Goal: Task Accomplishment & Management: Use online tool/utility

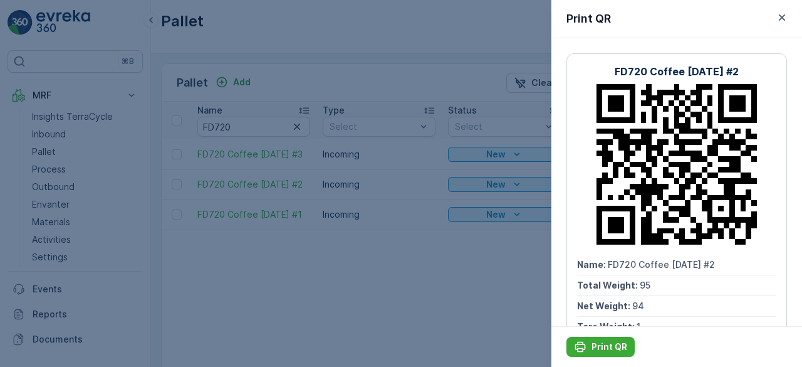
scroll to position [0, 1000]
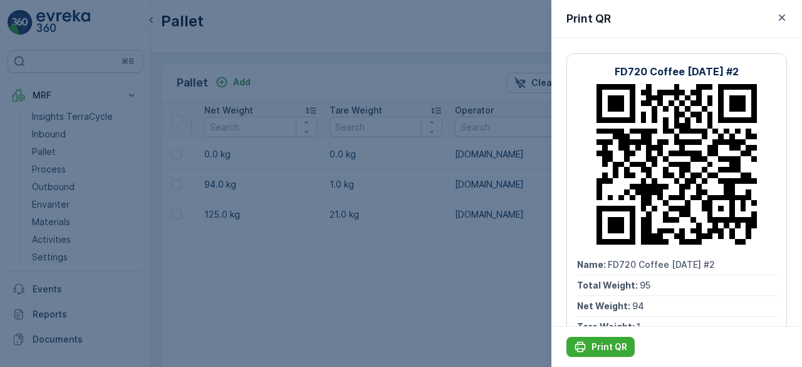
click at [217, 207] on div at bounding box center [401, 183] width 802 height 367
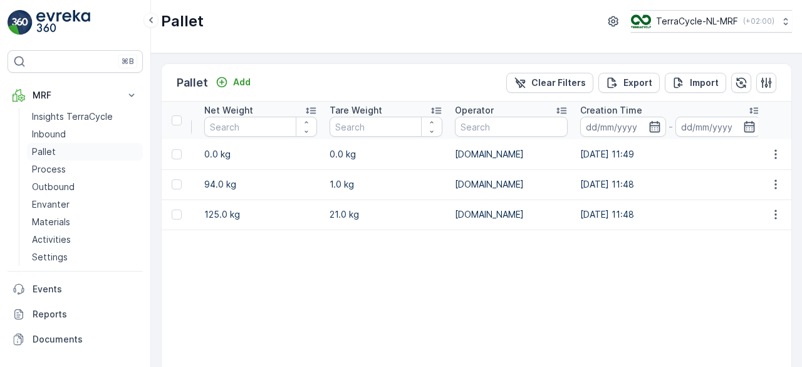
click at [50, 149] on p "Pallet" at bounding box center [44, 151] width 24 height 13
click at [46, 150] on p "Pallet" at bounding box center [44, 151] width 24 height 13
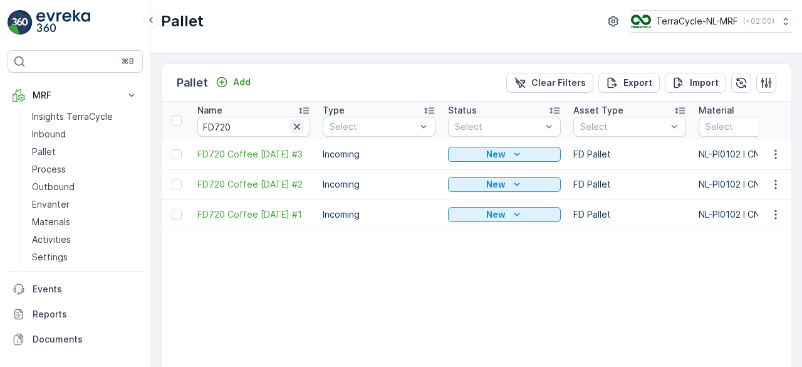
click at [297, 126] on icon "button" at bounding box center [297, 126] width 6 height 6
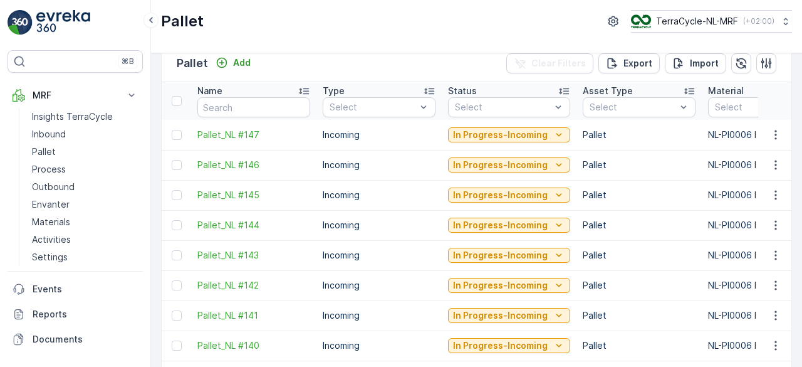
scroll to position [16, 0]
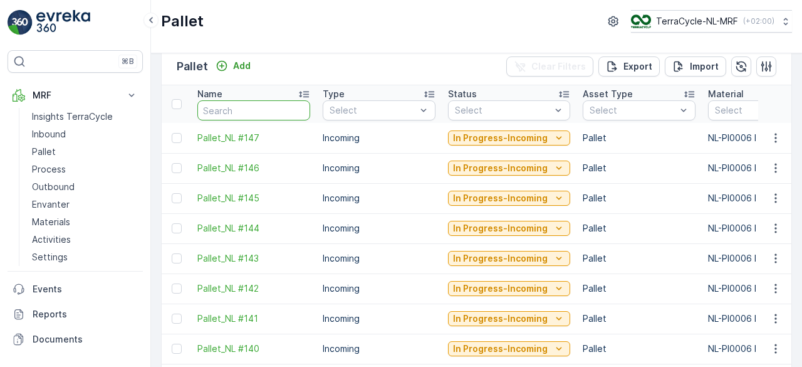
click at [251, 112] on input "text" at bounding box center [253, 110] width 113 height 20
type input "fd"
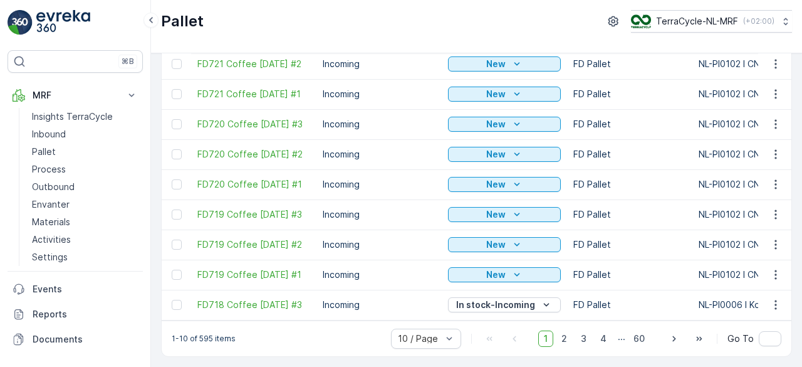
scroll to position [125, 0]
click at [567, 339] on span "2" at bounding box center [564, 338] width 17 height 16
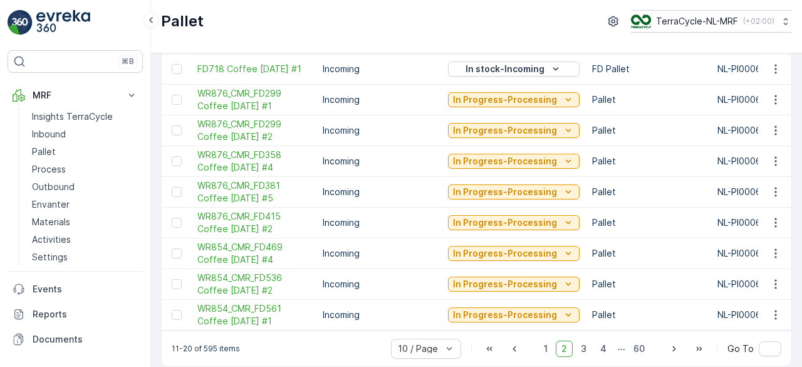
scroll to position [128, 0]
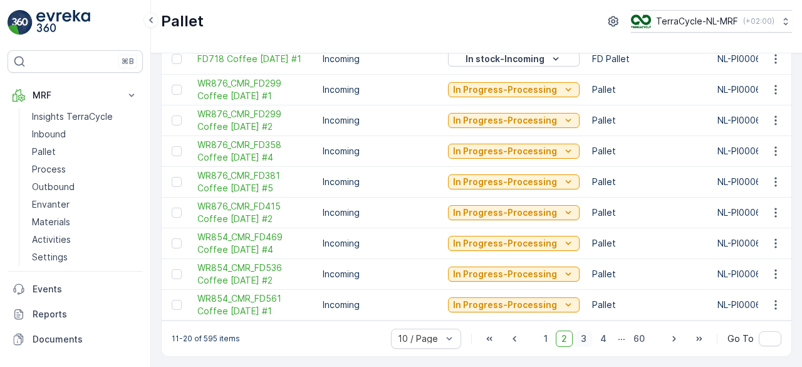
click at [585, 339] on span "3" at bounding box center [583, 338] width 17 height 16
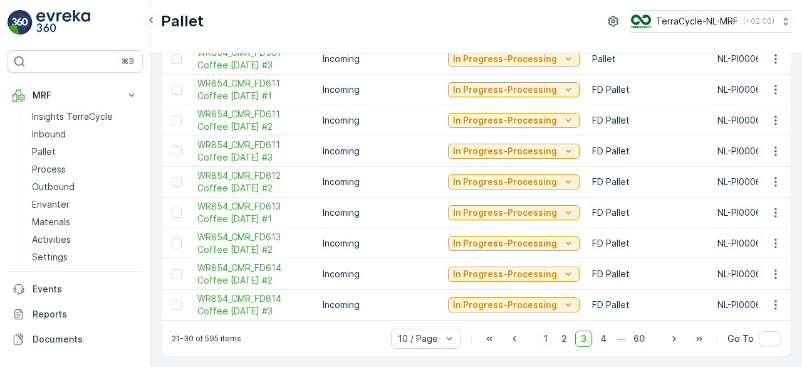
click at [548, 334] on span "1" at bounding box center [545, 338] width 15 height 16
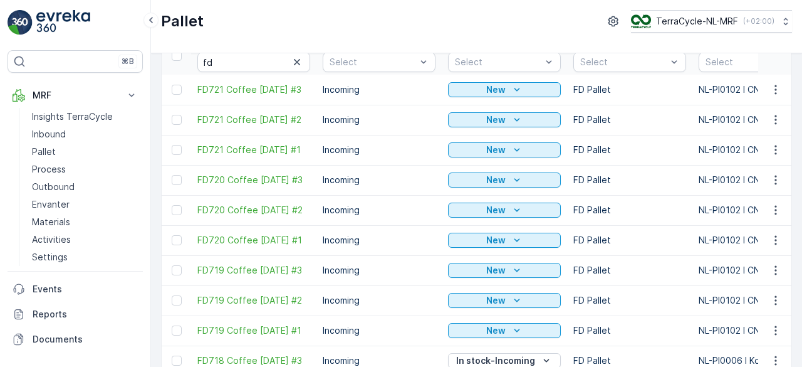
scroll to position [125, 0]
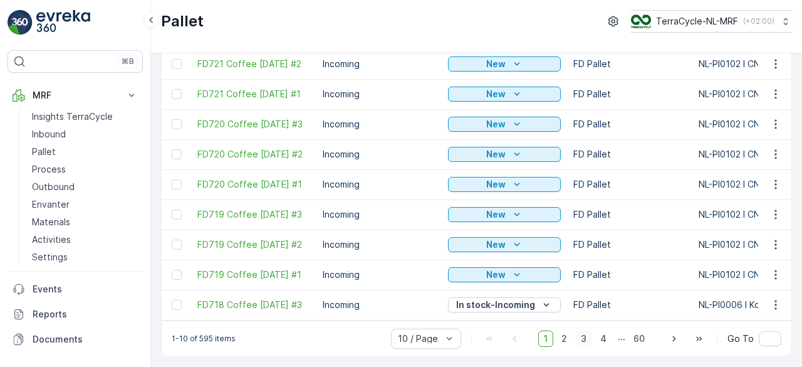
click at [582, 343] on span "3" at bounding box center [583, 338] width 17 height 16
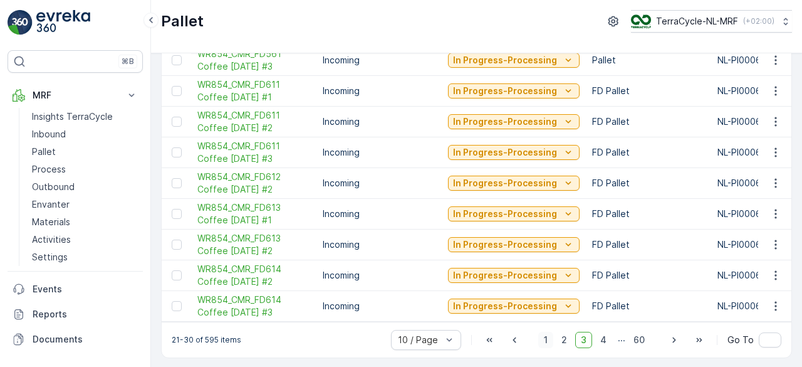
click at [548, 339] on span "1" at bounding box center [545, 339] width 15 height 16
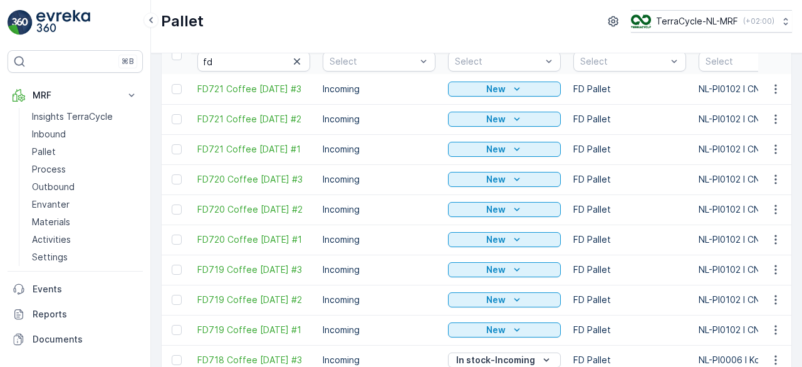
scroll to position [125, 0]
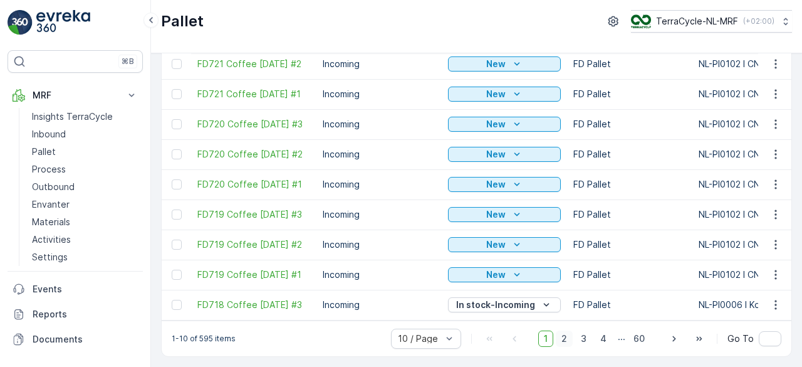
click at [566, 337] on span "2" at bounding box center [564, 338] width 17 height 16
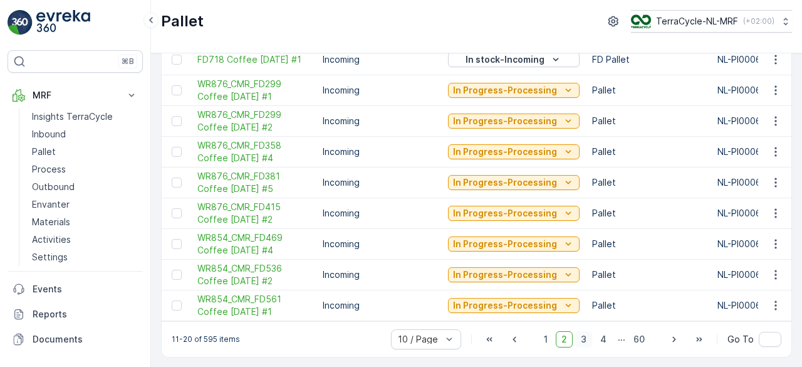
click at [586, 343] on span "3" at bounding box center [583, 339] width 17 height 16
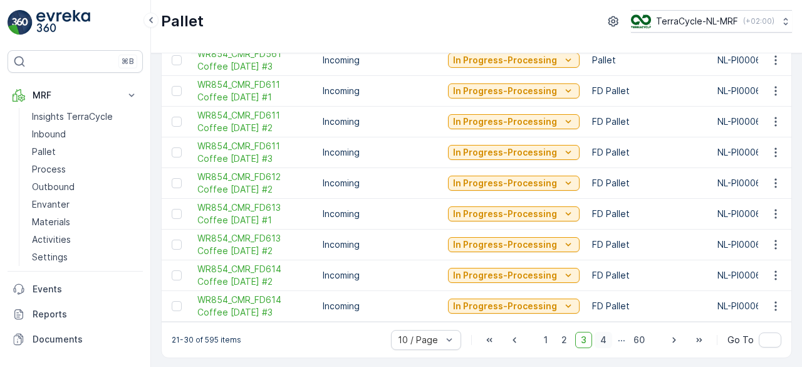
click at [604, 342] on span "4" at bounding box center [604, 339] width 18 height 16
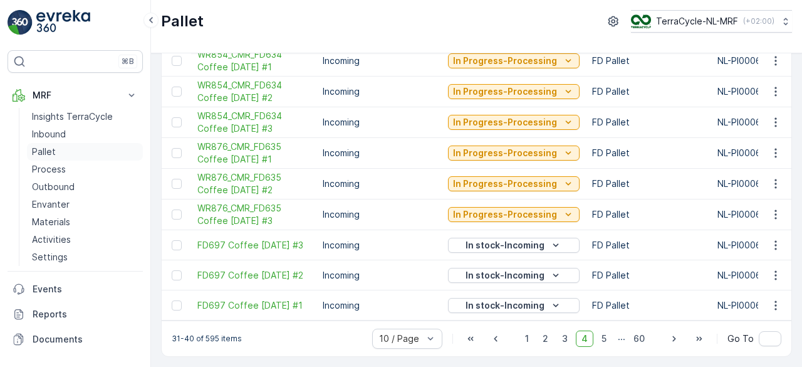
click at [51, 151] on p "Pallet" at bounding box center [44, 151] width 24 height 13
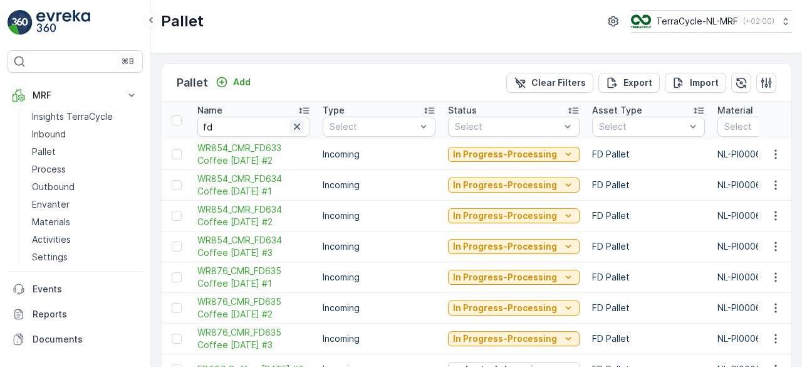
click at [300, 125] on icon "button" at bounding box center [297, 126] width 13 height 13
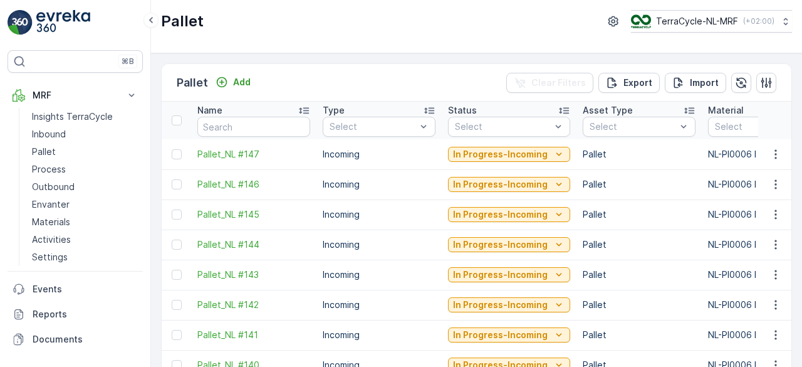
click at [333, 47] on div "Pallet TerraCycle-NL-MRF ( +02:00 )" at bounding box center [476, 26] width 651 height 53
click at [259, 131] on input "text" at bounding box center [253, 127] width 113 height 20
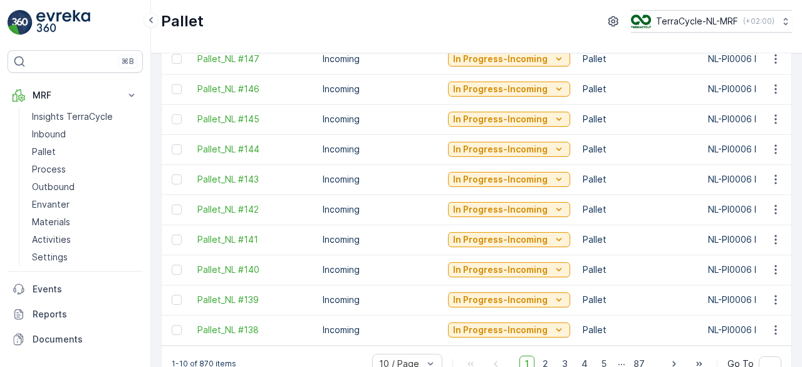
scroll to position [125, 0]
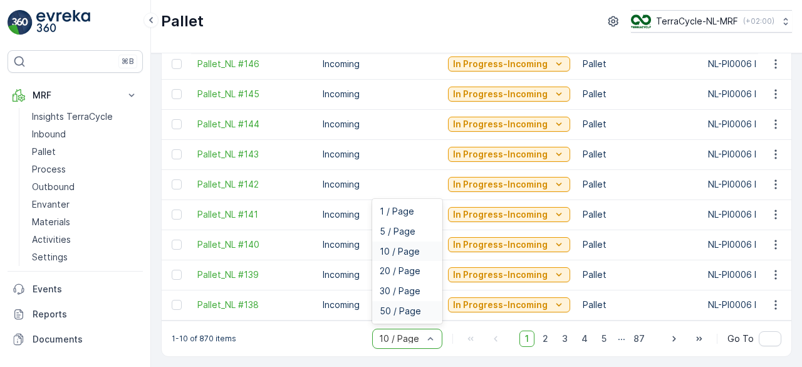
click at [412, 304] on div "50 / Page" at bounding box center [407, 311] width 70 height 20
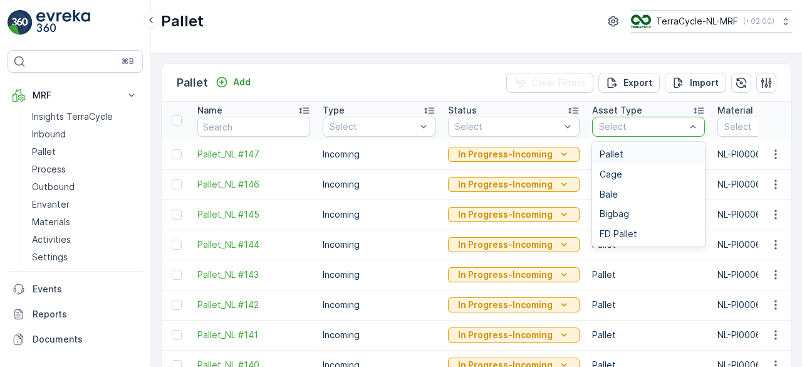
click at [609, 122] on div at bounding box center [642, 127] width 89 height 10
click at [616, 239] on div "FD Pallet" at bounding box center [648, 234] width 113 height 20
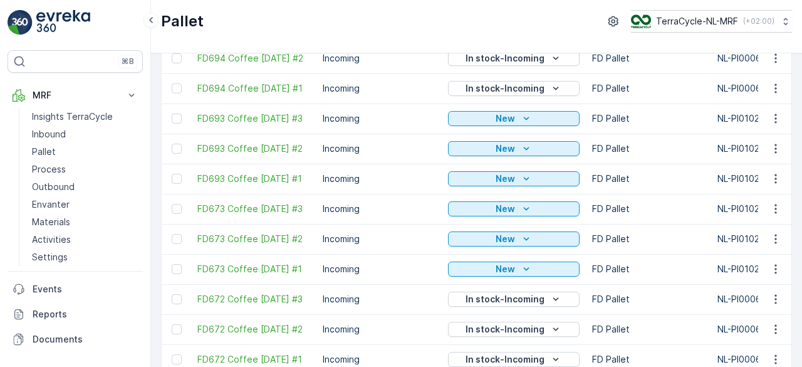
scroll to position [1334, 0]
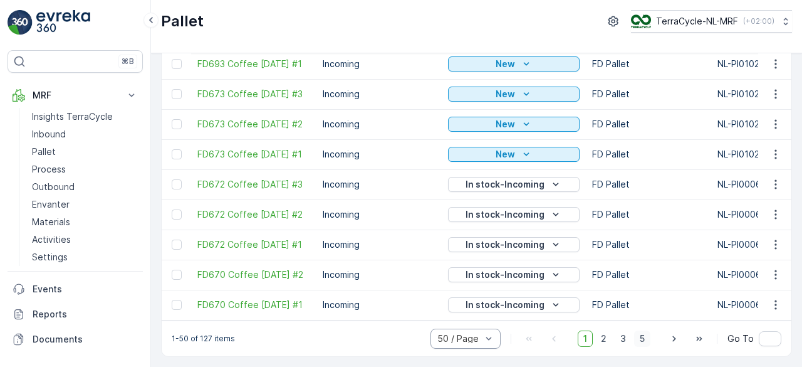
click at [638, 340] on span "5" at bounding box center [642, 338] width 16 height 16
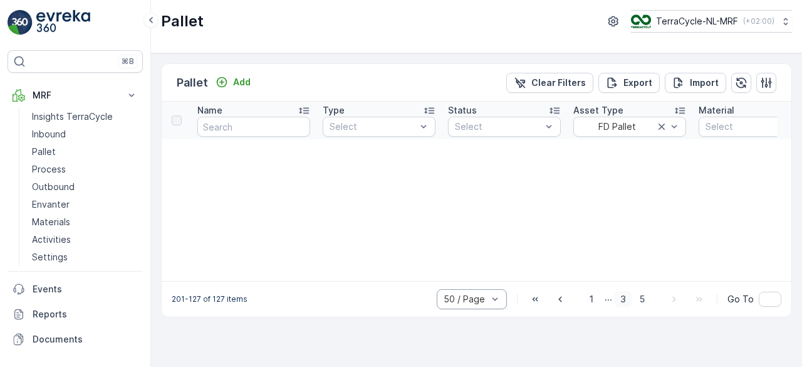
click at [626, 298] on span "3" at bounding box center [623, 299] width 17 height 16
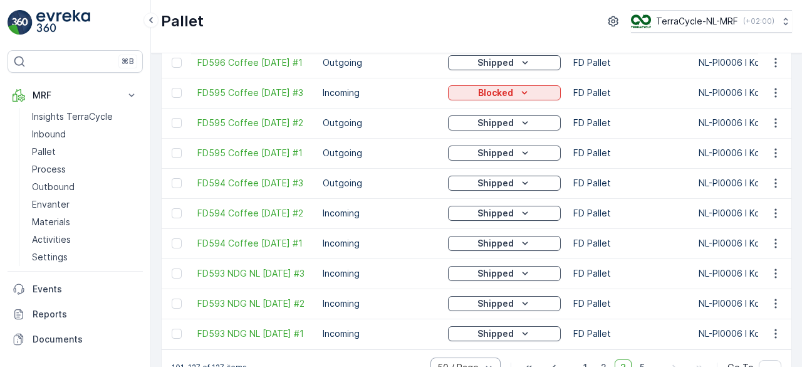
scroll to position [638, 0]
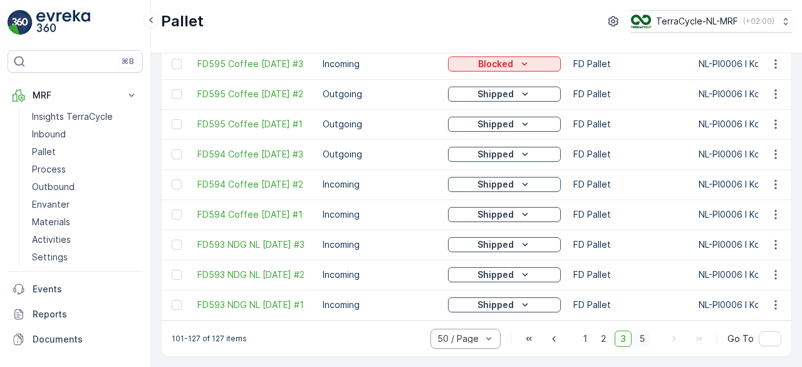
click at [647, 335] on span "5" at bounding box center [642, 338] width 16 height 16
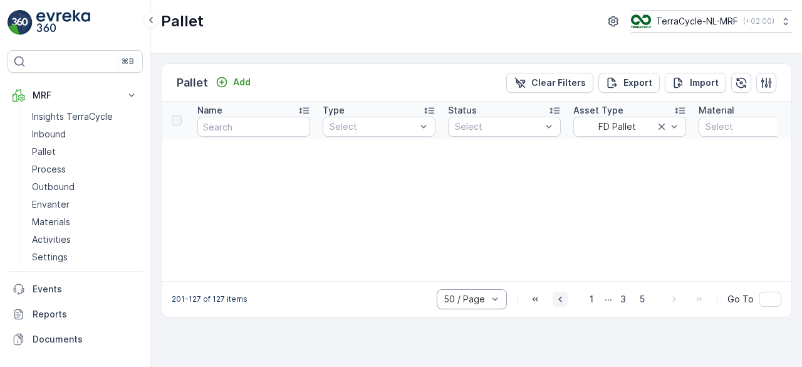
click at [561, 298] on icon "button" at bounding box center [559, 299] width 3 height 6
click at [560, 298] on icon "button" at bounding box center [554, 299] width 13 height 13
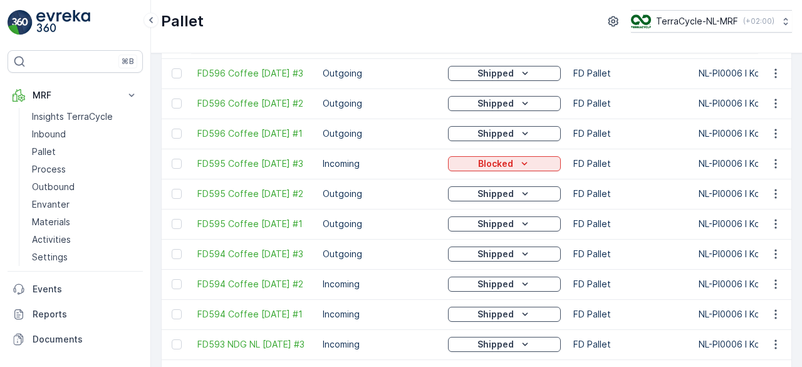
scroll to position [638, 0]
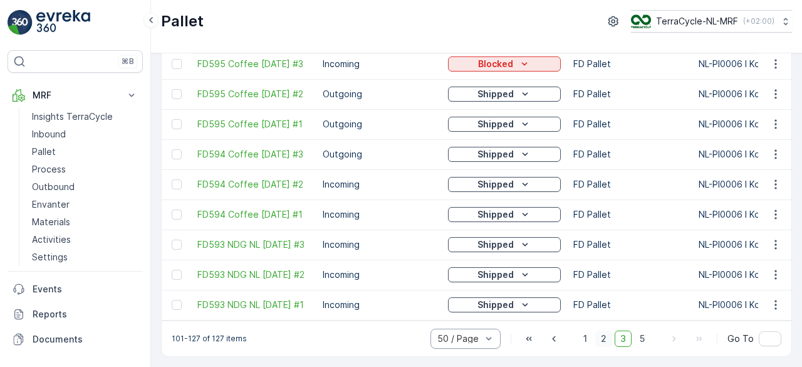
click at [603, 340] on span "2" at bounding box center [603, 338] width 17 height 16
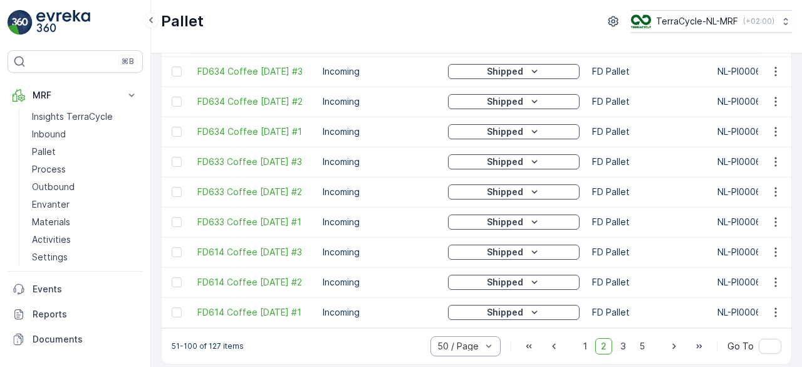
scroll to position [1327, 0]
click at [583, 343] on span "1" at bounding box center [585, 345] width 15 height 16
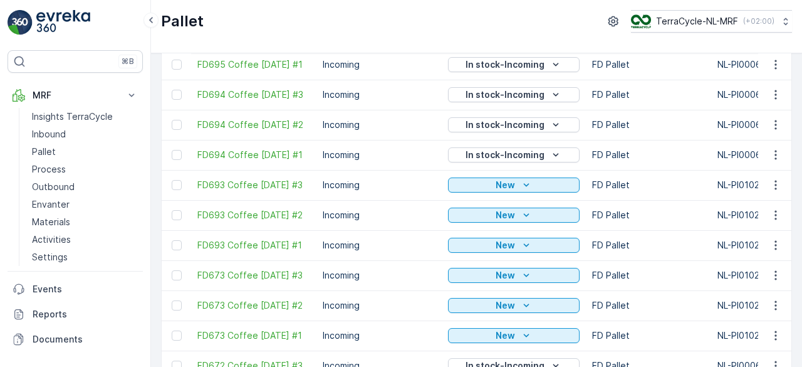
scroll to position [1334, 0]
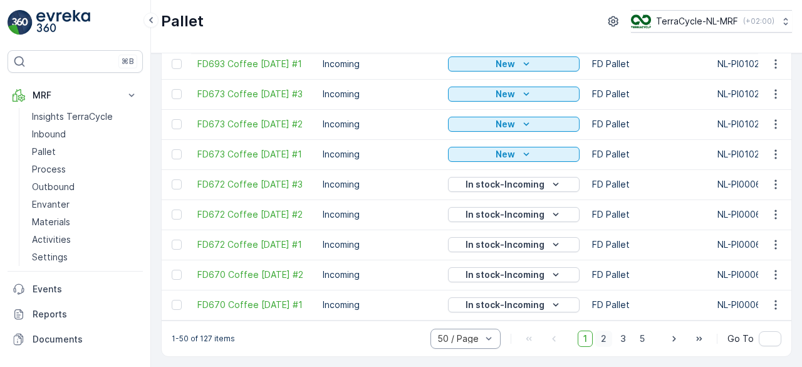
click at [605, 344] on span "2" at bounding box center [603, 338] width 17 height 16
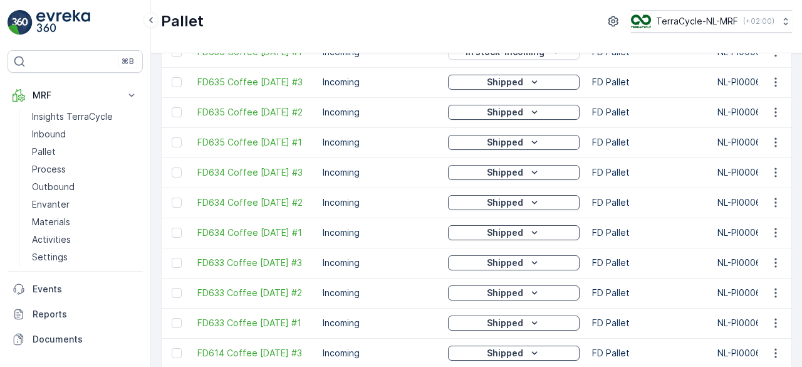
scroll to position [1335, 0]
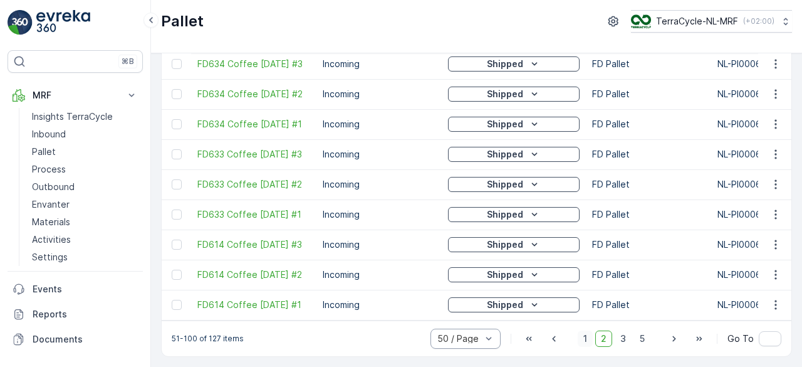
click at [589, 337] on span "1" at bounding box center [585, 338] width 15 height 16
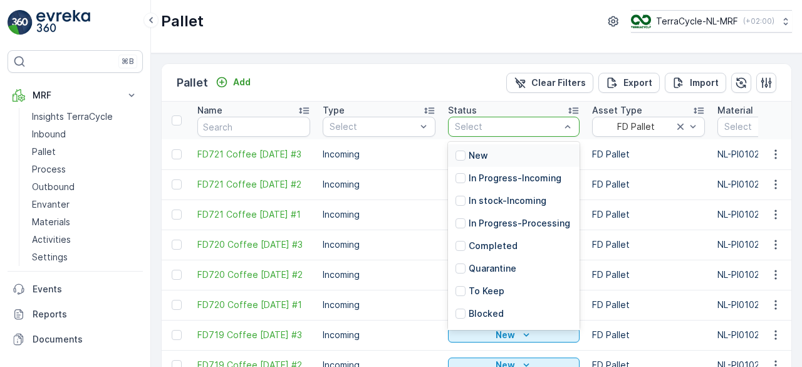
click at [521, 125] on div at bounding box center [508, 127] width 108 height 10
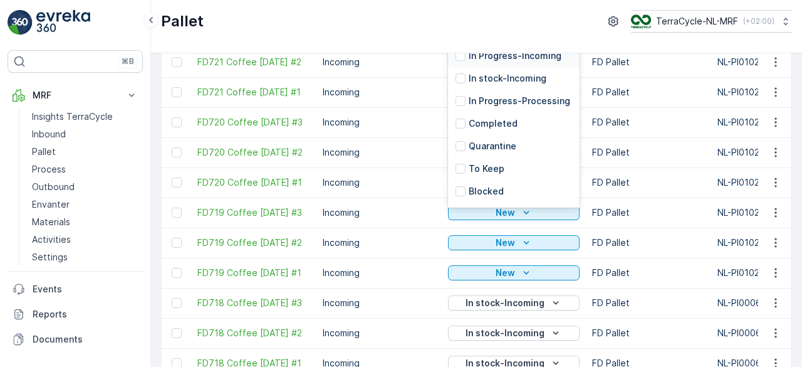
scroll to position [122, 0]
click at [460, 78] on div at bounding box center [461, 79] width 10 height 10
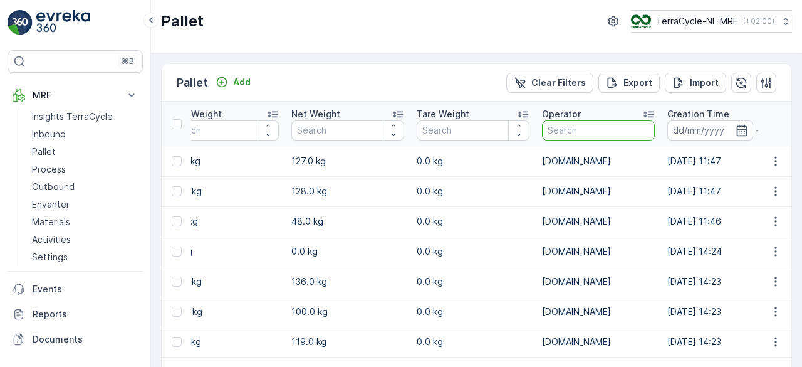
click at [594, 124] on input "text" at bounding box center [598, 130] width 113 height 20
type input "mrf"
click at [568, 125] on input "mrf" at bounding box center [598, 130] width 113 height 20
type input "m"
click at [568, 125] on input "text" at bounding box center [598, 130] width 113 height 20
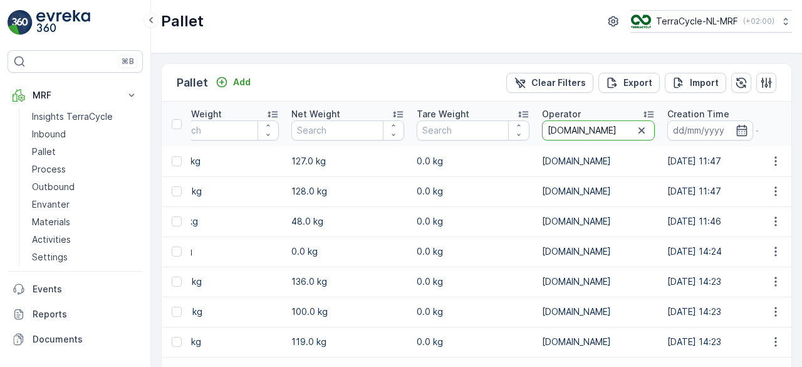
type input "[DOMAIN_NAME]"
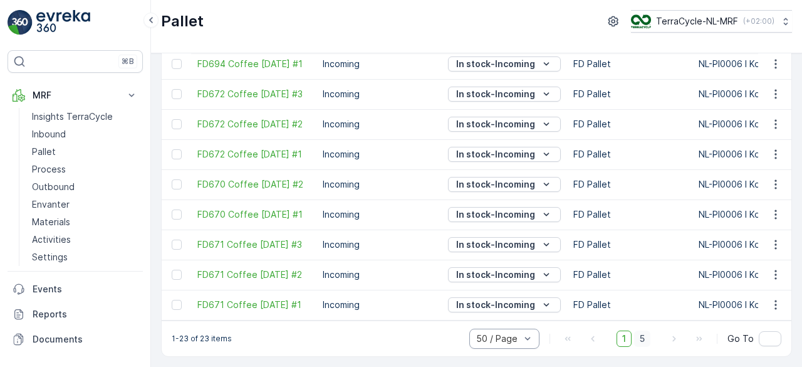
click at [642, 334] on span "5" at bounding box center [642, 338] width 16 height 16
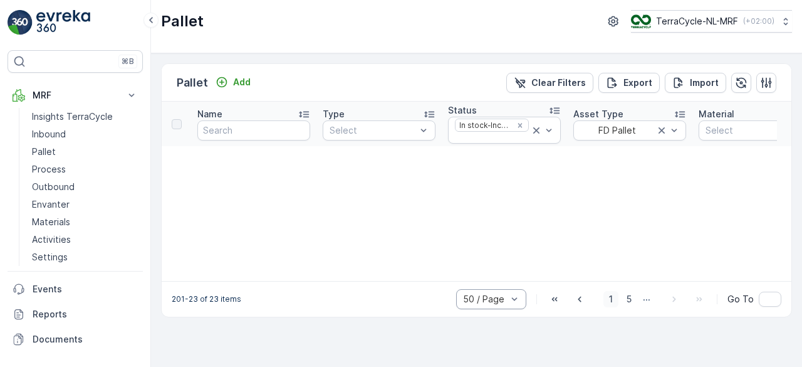
click at [617, 300] on span "1" at bounding box center [610, 299] width 15 height 16
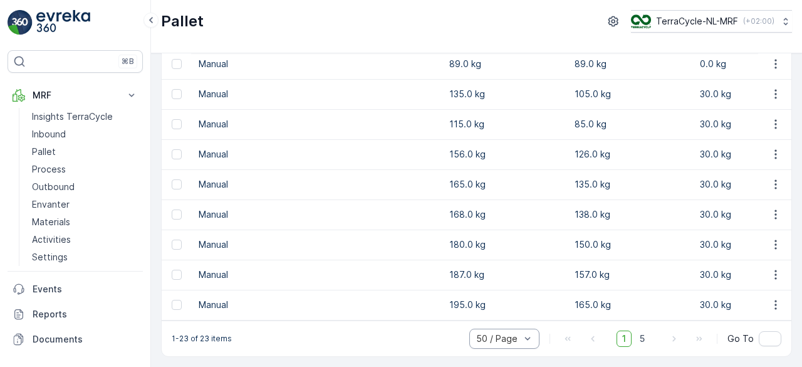
scroll to position [0, 628]
click at [363, 301] on td at bounding box center [379, 305] width 125 height 30
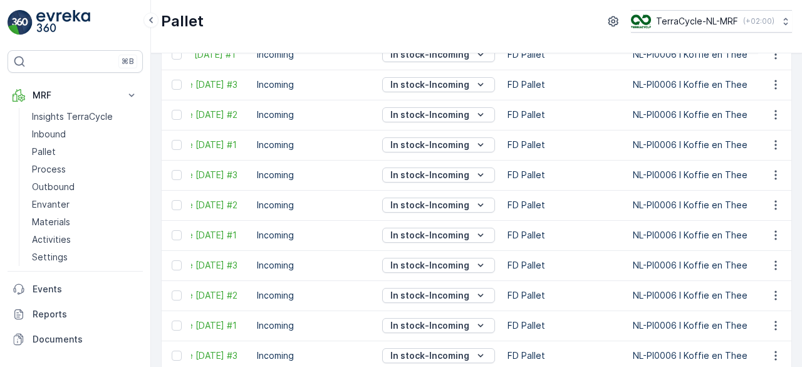
scroll to position [0, 0]
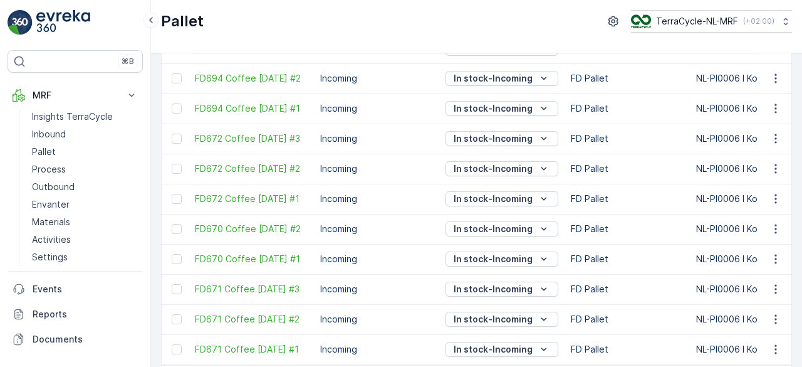
scroll to position [521, 0]
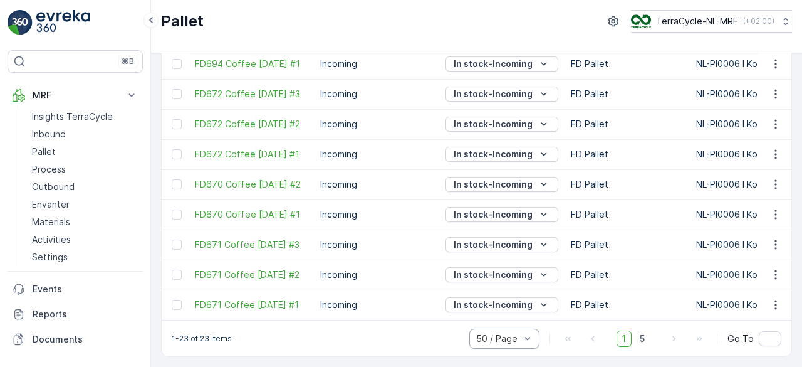
click at [628, 338] on span "1" at bounding box center [624, 338] width 15 height 16
click at [622, 338] on span "1" at bounding box center [624, 338] width 15 height 16
click at [646, 338] on span "5" at bounding box center [642, 338] width 16 height 16
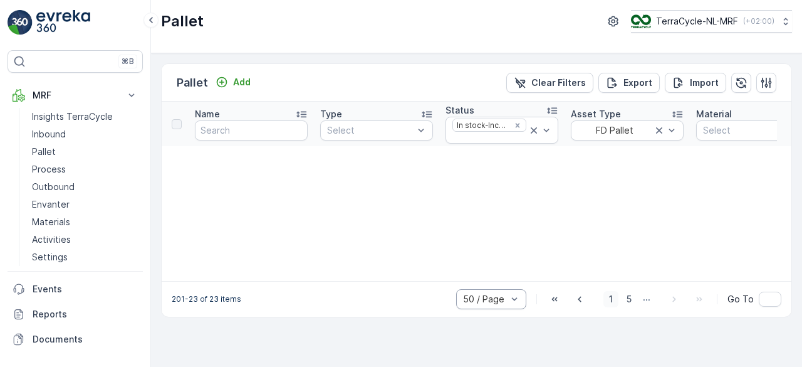
click at [619, 300] on span "1" at bounding box center [610, 299] width 15 height 16
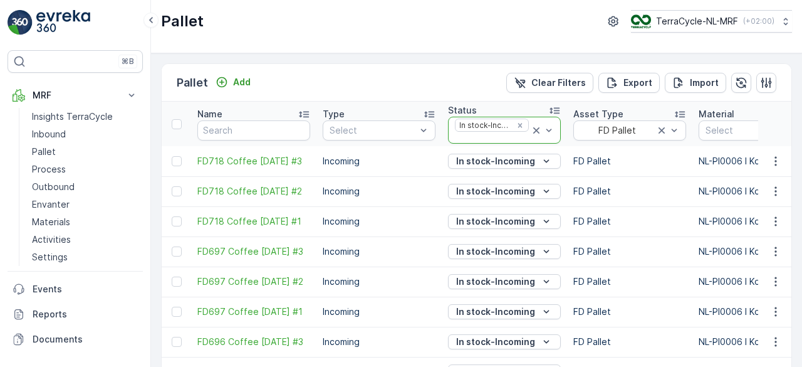
click at [538, 129] on icon at bounding box center [536, 130] width 13 height 13
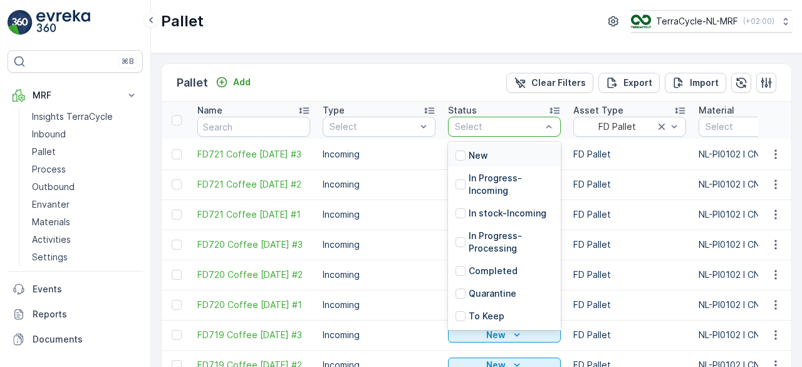
click at [496, 152] on div "New" at bounding box center [504, 155] width 113 height 23
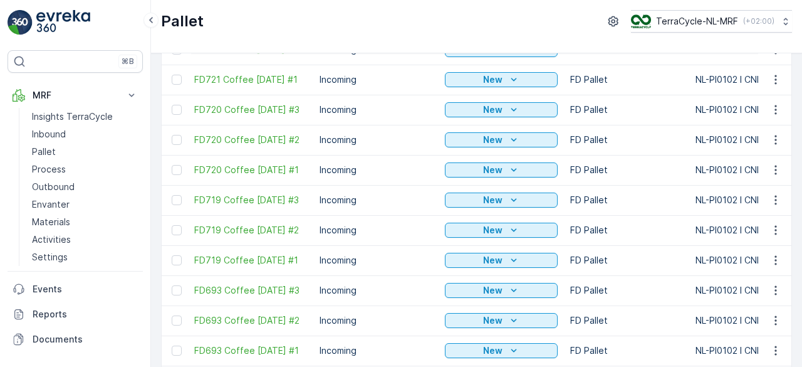
scroll to position [0, 4]
click at [365, 144] on td "Incoming" at bounding box center [375, 140] width 125 height 30
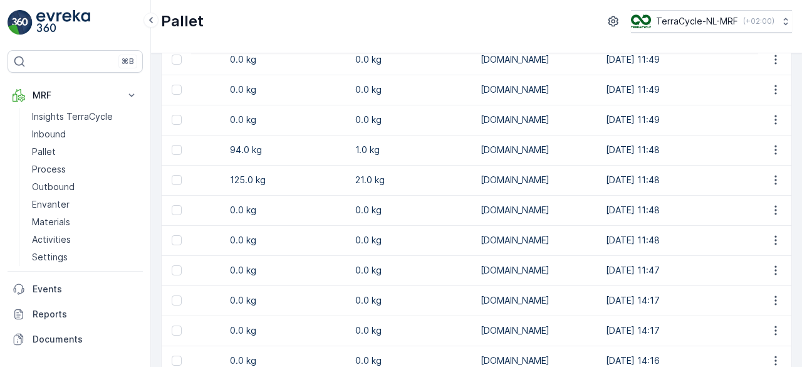
scroll to position [0, 976]
click at [45, 151] on p "Pallet" at bounding box center [44, 151] width 24 height 13
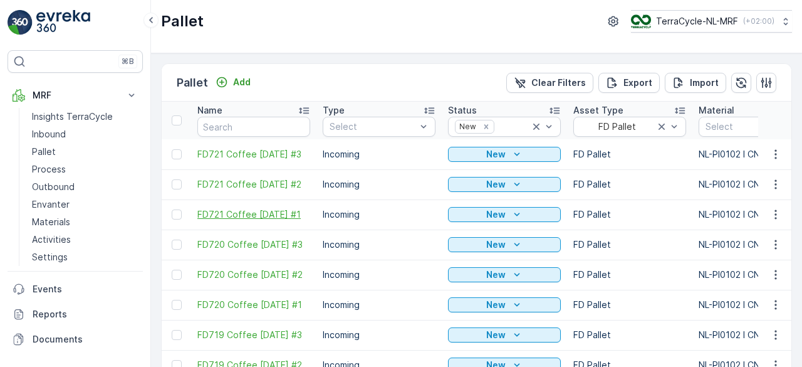
click at [244, 211] on span "FD721 Coffee [DATE] #1" at bounding box center [253, 214] width 113 height 13
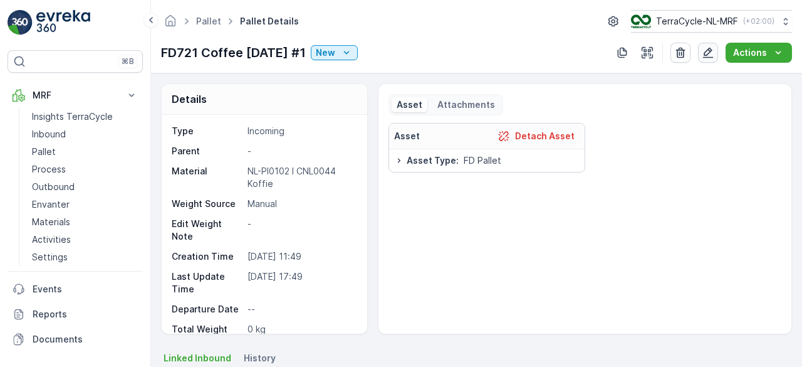
click at [707, 51] on icon "button" at bounding box center [708, 53] width 11 height 11
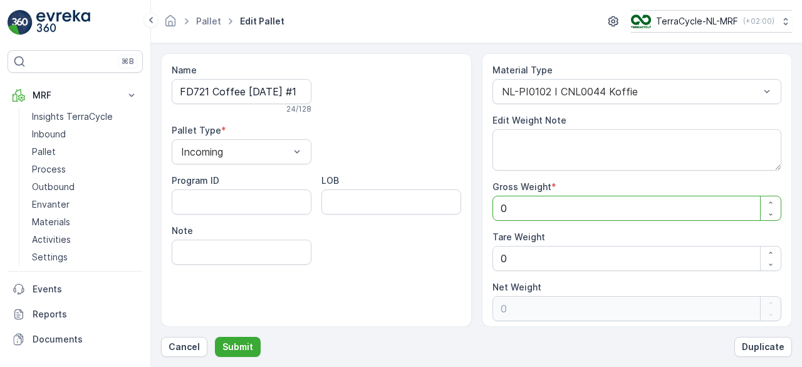
click at [529, 209] on Weight "0" at bounding box center [638, 208] width 290 height 25
type Weight "01"
type Weight "1"
type Weight "013"
type Weight "13"
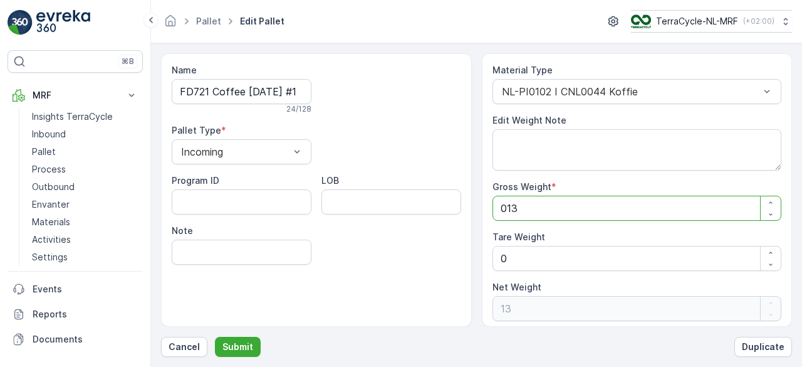
type Weight "0133"
type Weight "133"
type Weight "013"
type Weight "13"
type Weight "01"
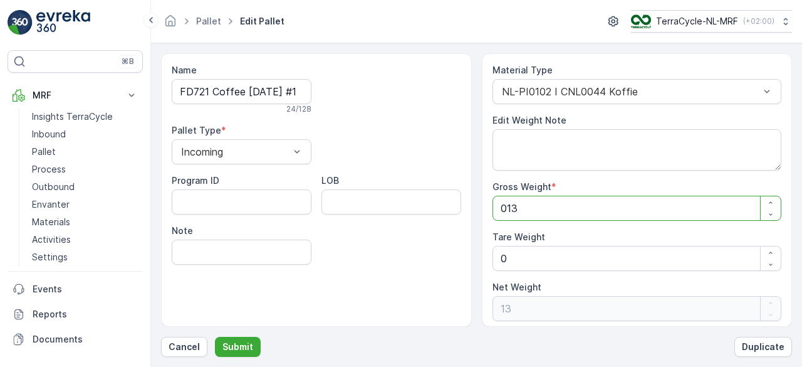
type Weight "1"
type Weight "0"
type Weight "1"
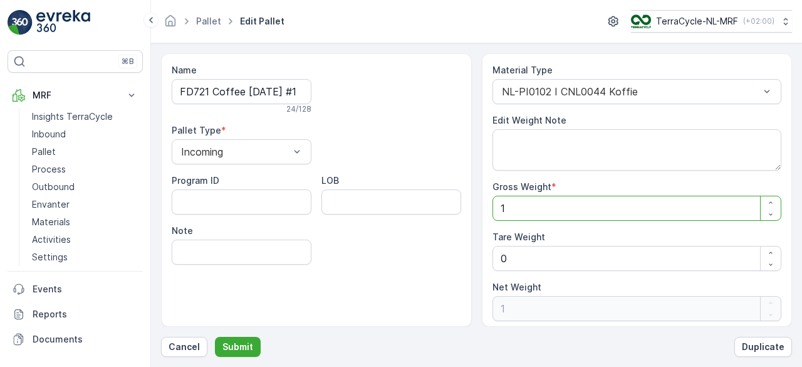
type Weight "13"
type Weight "133"
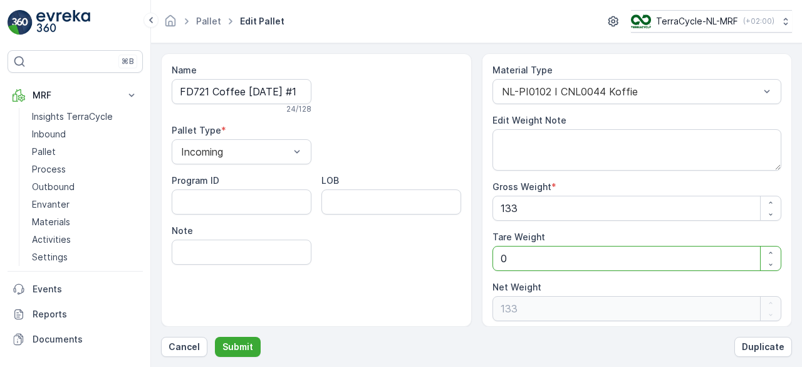
click at [513, 256] on Weight "0" at bounding box center [638, 258] width 290 height 25
type Weight "01"
type Weight "132"
type Weight "0"
type Weight "133"
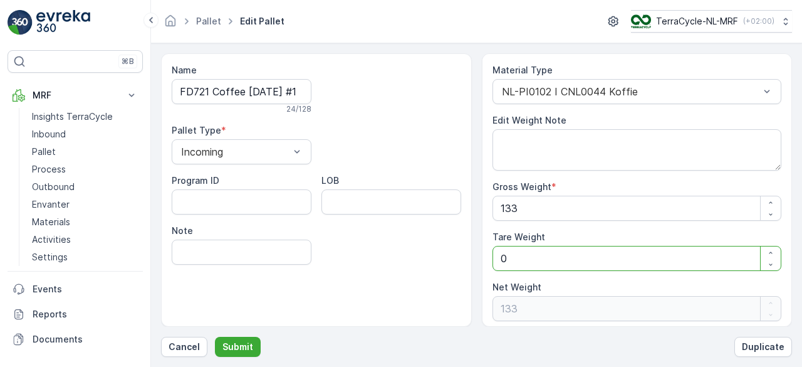
type Weight "0"
type Weight "1"
type Weight "132"
type Weight "1"
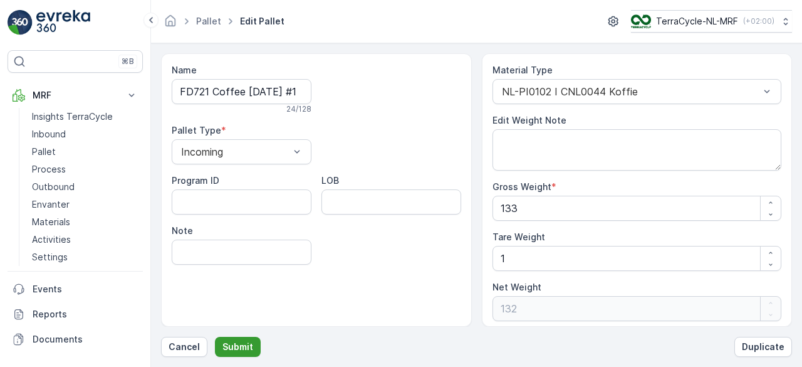
click at [237, 347] on p "Submit" at bounding box center [237, 346] width 31 height 13
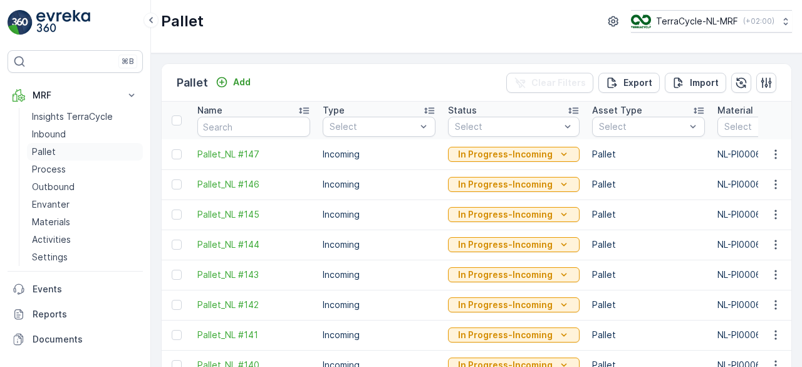
click at [58, 150] on link "Pallet" at bounding box center [85, 152] width 116 height 18
click at [235, 130] on input "text" at bounding box center [253, 127] width 113 height 20
type input "FD"
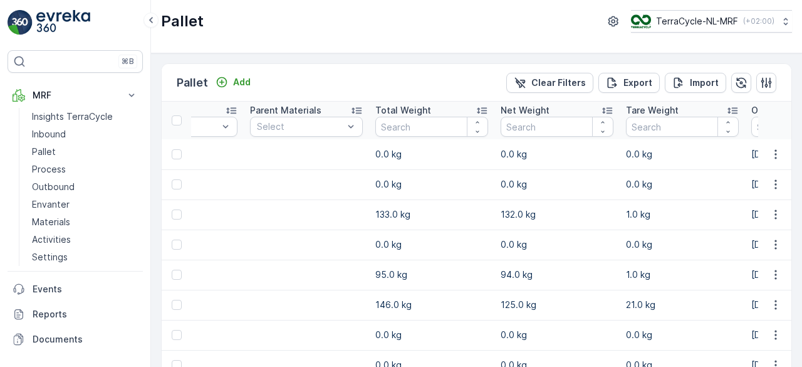
scroll to position [0, 723]
click at [775, 182] on icon "button" at bounding box center [776, 184] width 13 height 13
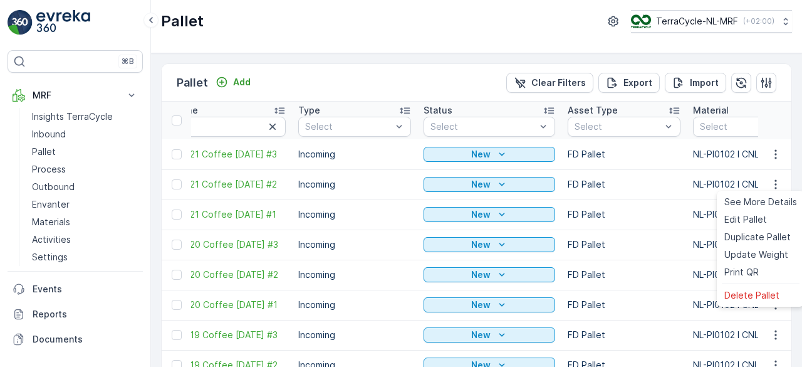
scroll to position [0, 0]
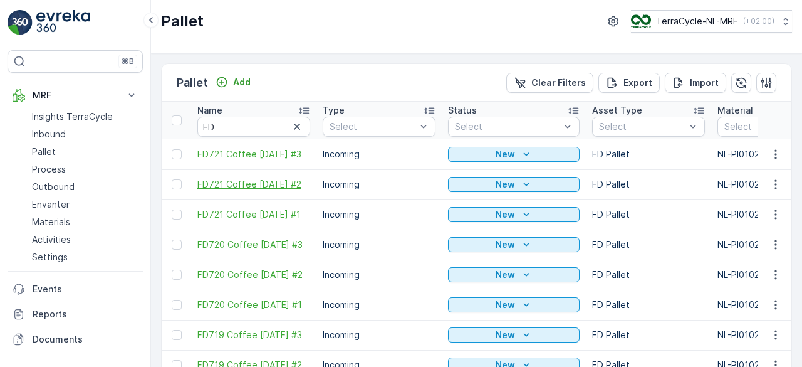
click at [231, 180] on span "FD721 Coffee [DATE] #2" at bounding box center [253, 184] width 113 height 13
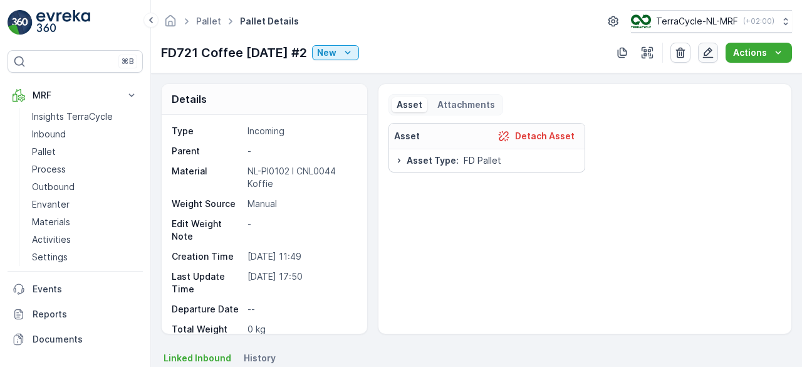
click at [710, 53] on icon "button" at bounding box center [708, 53] width 11 height 11
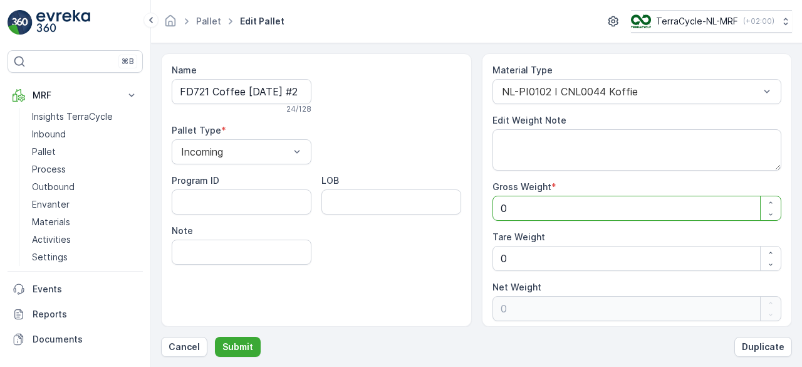
click at [519, 209] on Weight "0" at bounding box center [638, 208] width 290 height 25
type Weight "12"
type Weight "121"
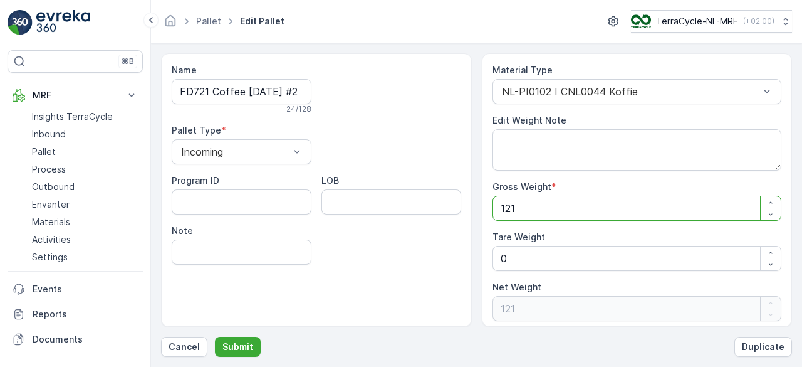
type Weight "121"
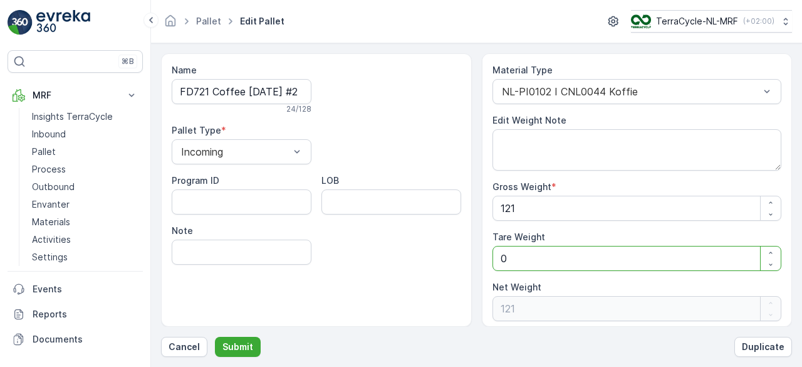
click at [503, 256] on Weight "0" at bounding box center [638, 258] width 290 height 25
click at [510, 264] on Weight "0" at bounding box center [638, 258] width 290 height 25
type Weight "0"
type Weight "1"
type Weight "120"
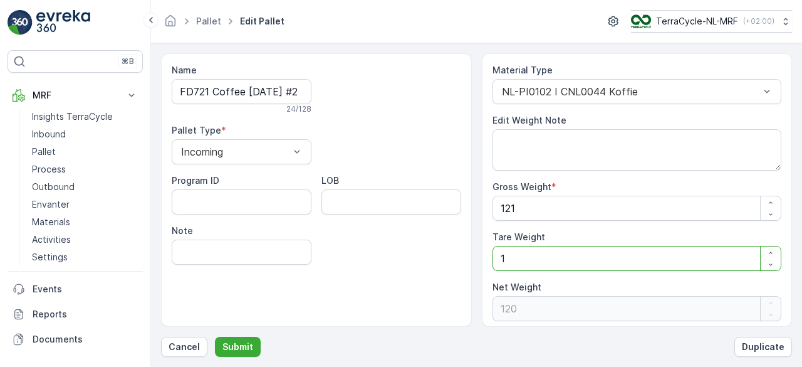
type Weight "1"
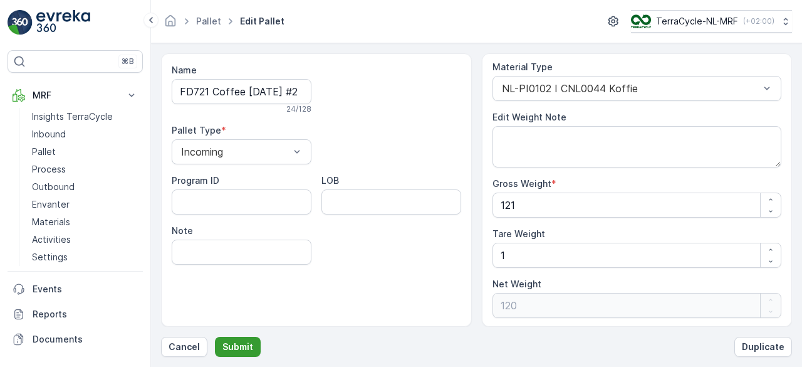
click at [238, 345] on p "Submit" at bounding box center [237, 346] width 31 height 13
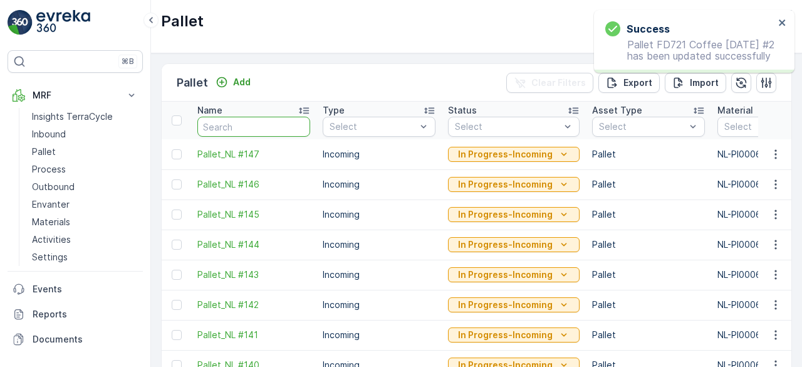
click at [240, 124] on input "text" at bounding box center [253, 127] width 113 height 20
type input "FD"
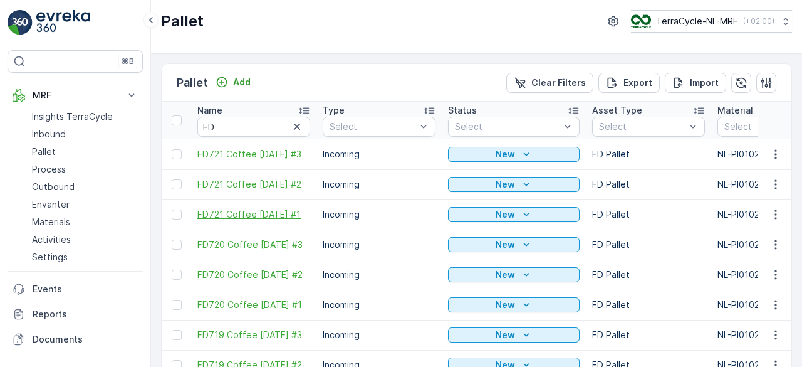
click at [224, 211] on span "FD721 Coffee [DATE] #1" at bounding box center [253, 214] width 113 height 13
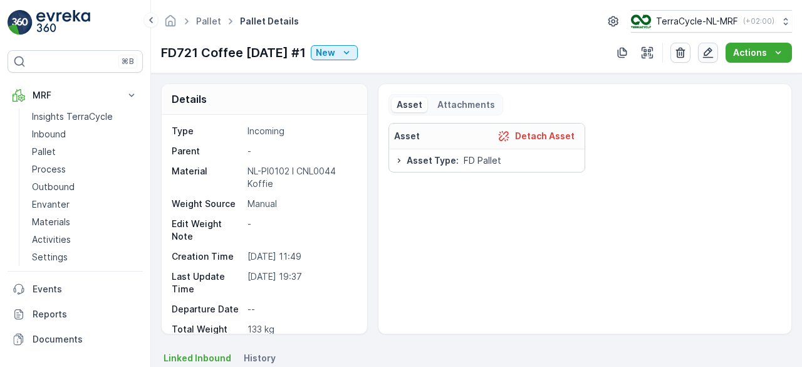
click at [713, 53] on icon "button" at bounding box center [708, 52] width 13 height 13
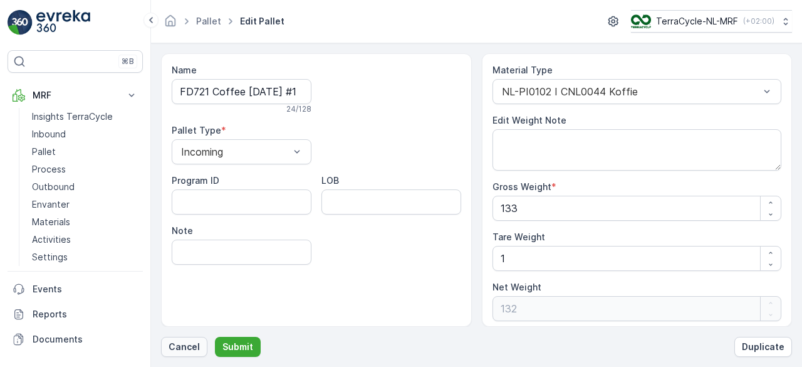
click at [187, 348] on p "Cancel" at bounding box center [184, 346] width 31 height 13
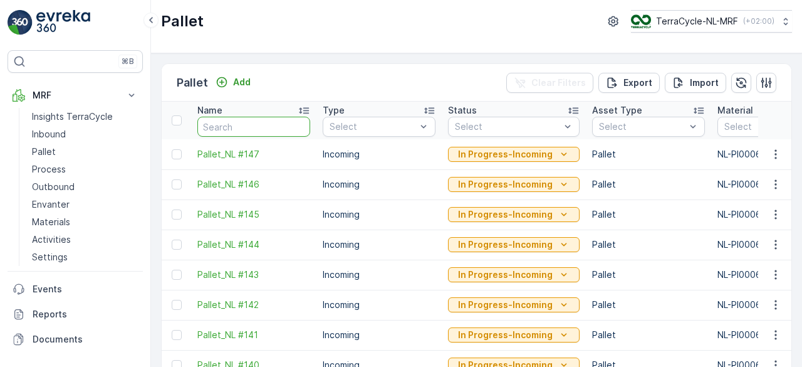
click at [233, 122] on input "text" at bounding box center [253, 127] width 113 height 20
type input "FD"
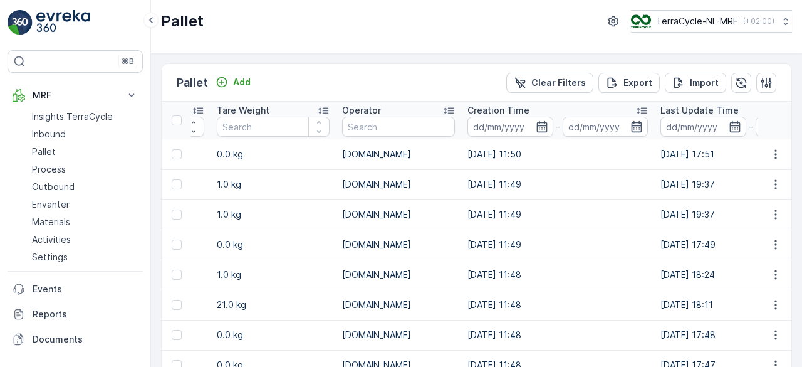
scroll to position [0, 1138]
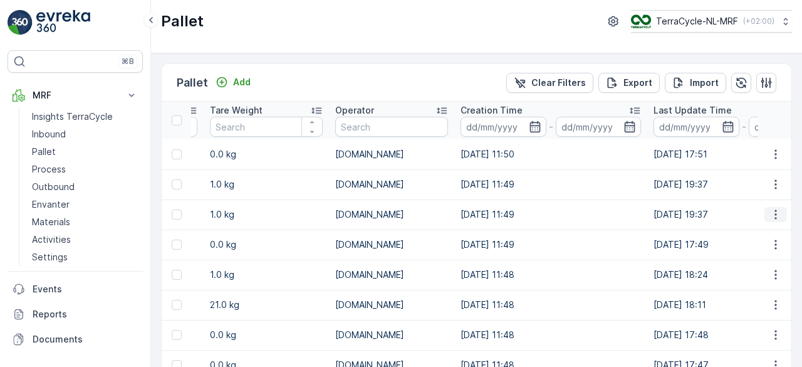
click at [771, 215] on icon "button" at bounding box center [776, 214] width 13 height 13
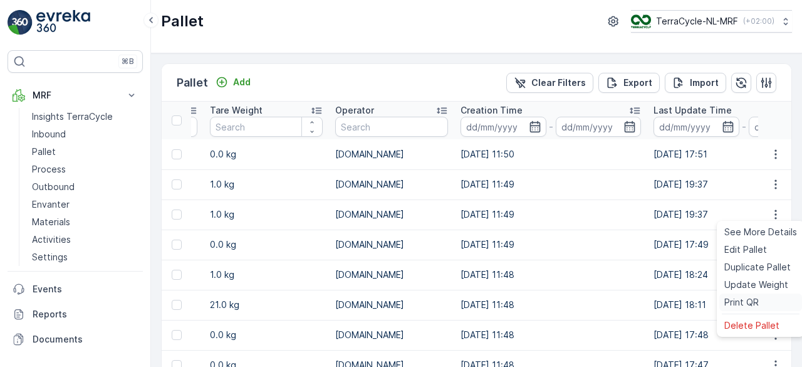
click at [729, 296] on span "Print QR" at bounding box center [741, 302] width 34 height 13
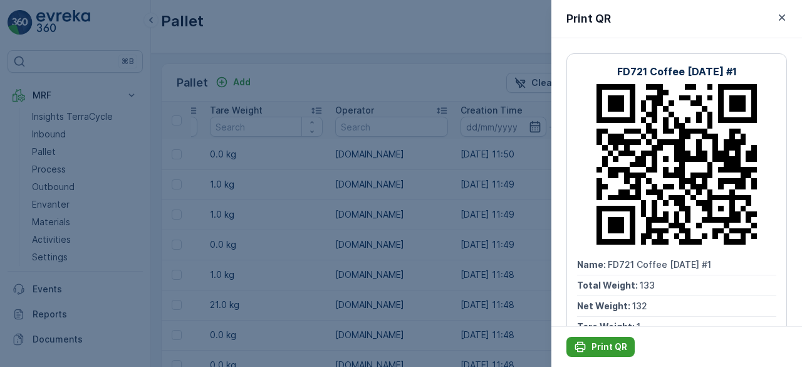
click at [586, 343] on icon "Print QR" at bounding box center [580, 346] width 13 height 13
click at [782, 14] on icon "button" at bounding box center [782, 17] width 13 height 13
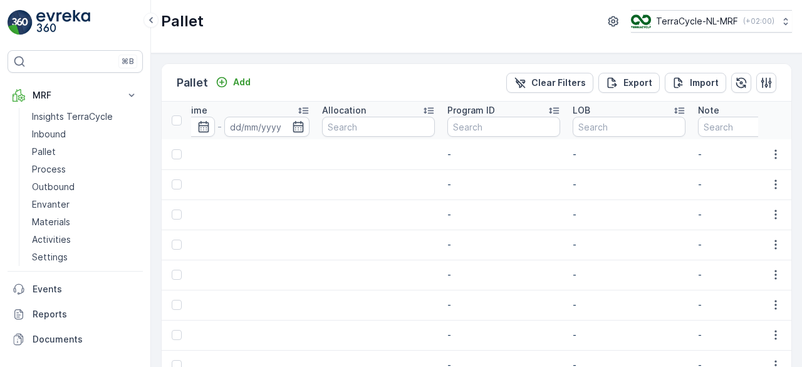
scroll to position [0, 1720]
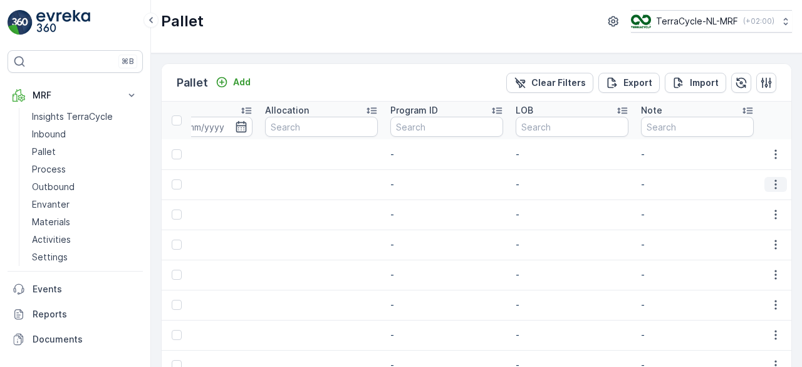
click at [771, 181] on icon "button" at bounding box center [776, 184] width 13 height 13
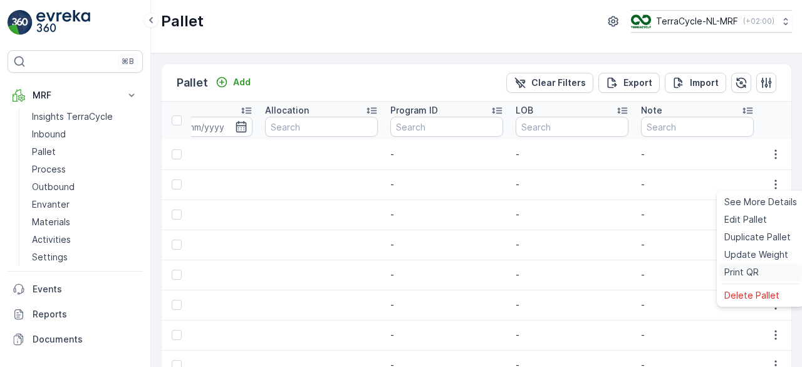
click at [731, 273] on span "Print QR" at bounding box center [741, 272] width 34 height 13
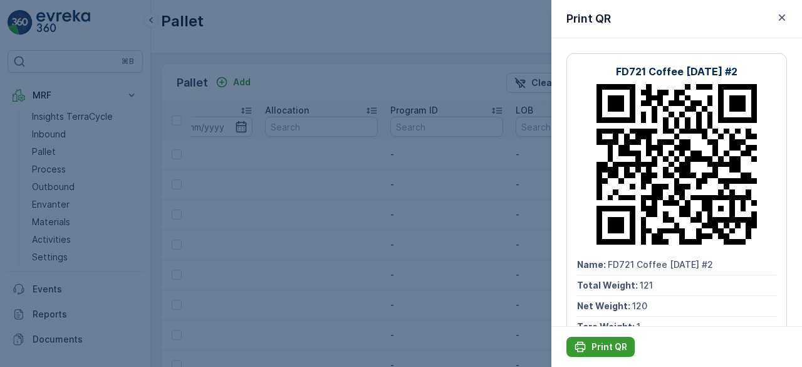
click at [587, 344] on div "Print QR" at bounding box center [600, 346] width 53 height 13
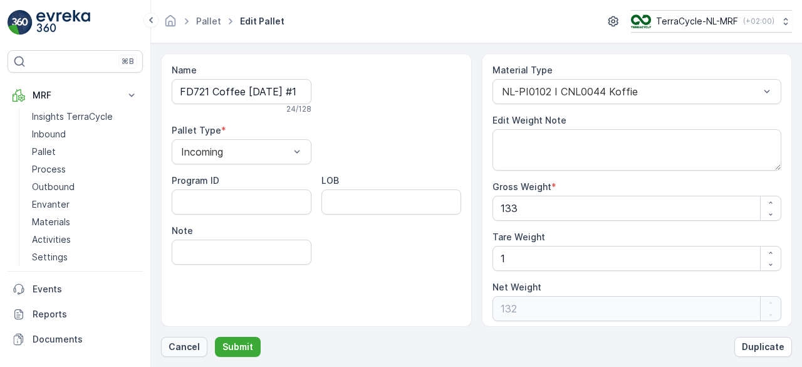
click at [180, 340] on p "Cancel" at bounding box center [184, 346] width 31 height 13
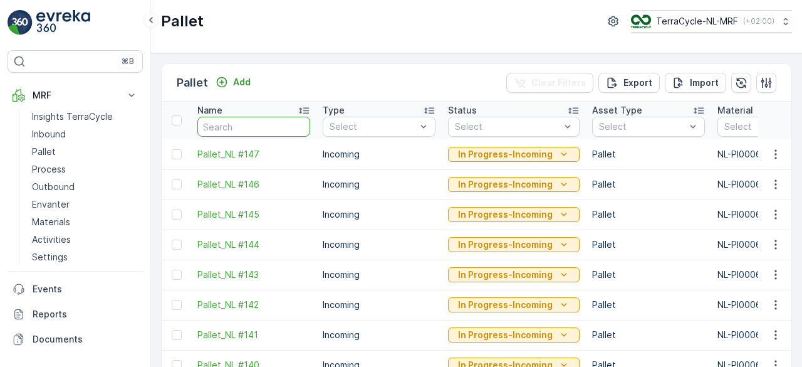
click at [232, 126] on input "text" at bounding box center [253, 127] width 113 height 20
type input "FD"
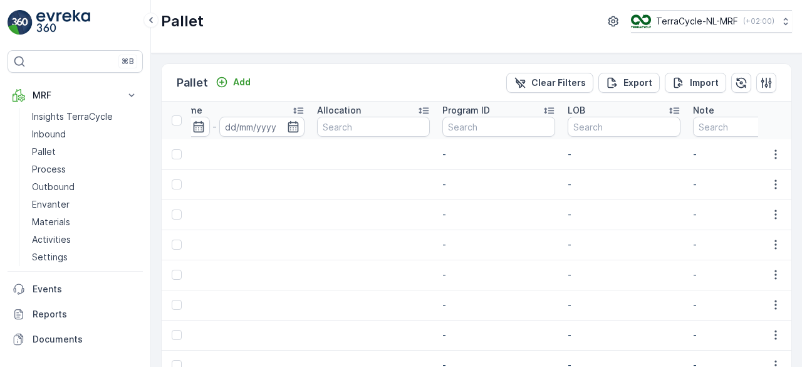
scroll to position [0, 1683]
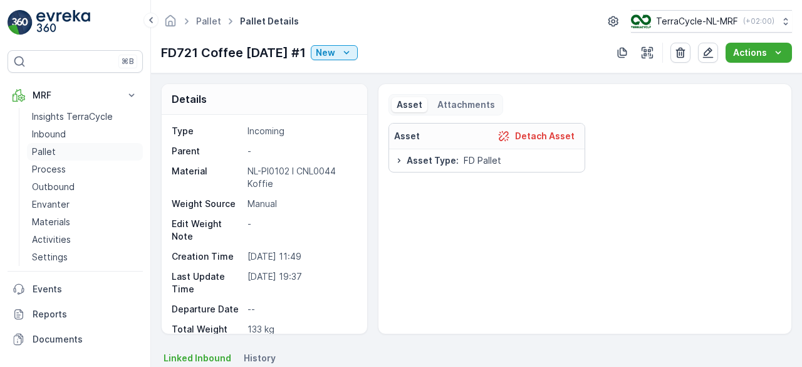
click at [46, 147] on p "Pallet" at bounding box center [44, 151] width 24 height 13
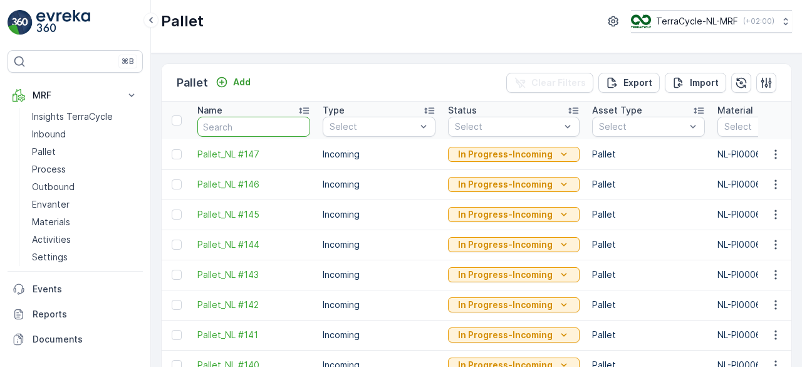
click at [265, 131] on input "text" at bounding box center [253, 127] width 113 height 20
type input "FD"
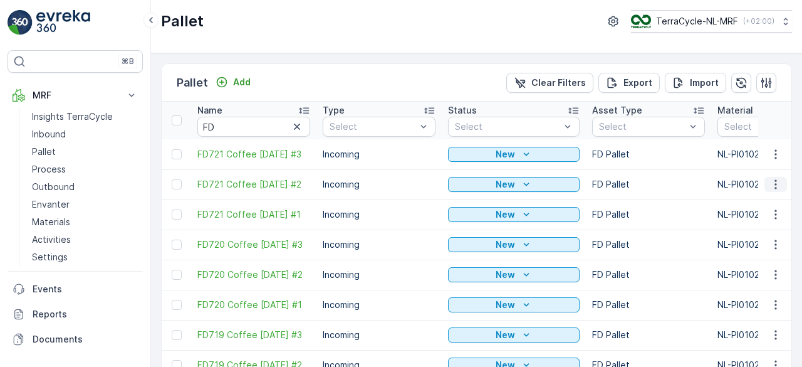
click at [770, 184] on icon "button" at bounding box center [776, 184] width 13 height 13
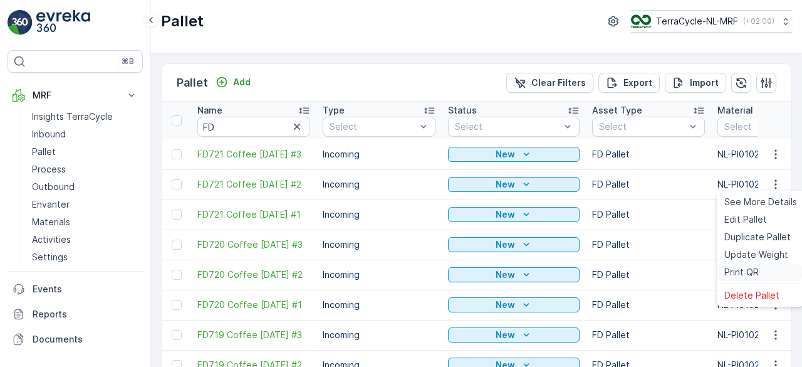
click at [734, 273] on span "Print QR" at bounding box center [741, 272] width 34 height 13
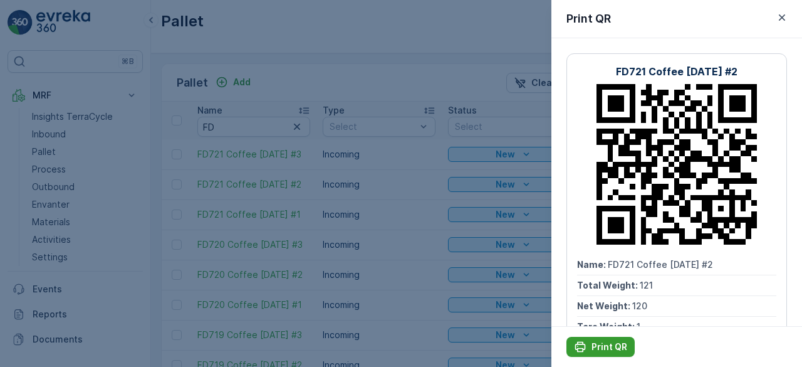
click at [590, 348] on div "Print QR" at bounding box center [600, 346] width 53 height 13
click at [783, 14] on icon "button" at bounding box center [782, 17] width 13 height 13
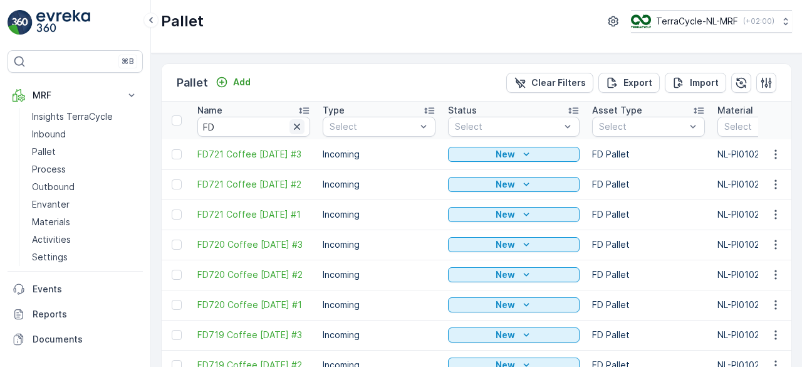
click at [293, 127] on icon "button" at bounding box center [297, 126] width 13 height 13
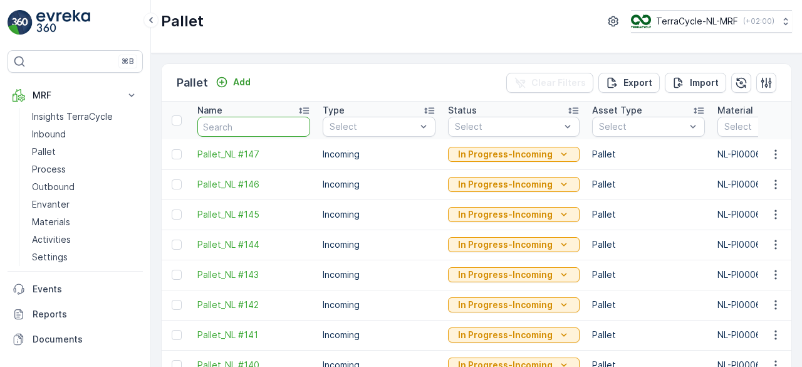
click at [224, 130] on input "text" at bounding box center [253, 127] width 113 height 20
type input "FD"
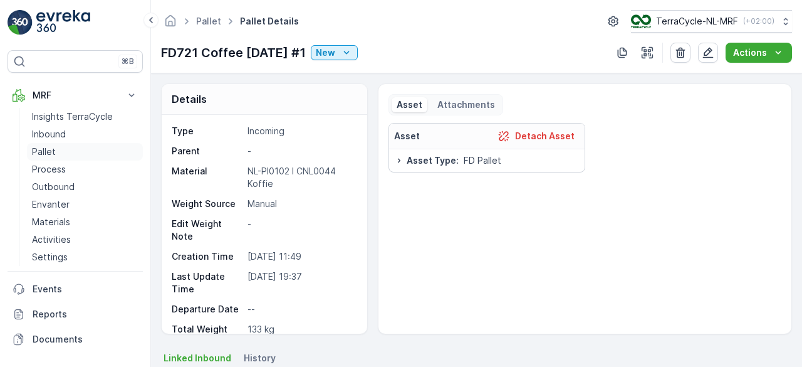
click at [50, 152] on p "Pallet" at bounding box center [44, 151] width 24 height 13
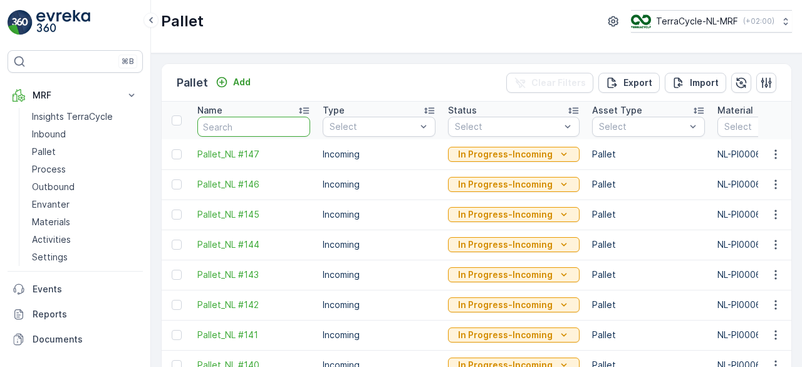
click at [216, 121] on input "text" at bounding box center [253, 127] width 113 height 20
type input "FD"
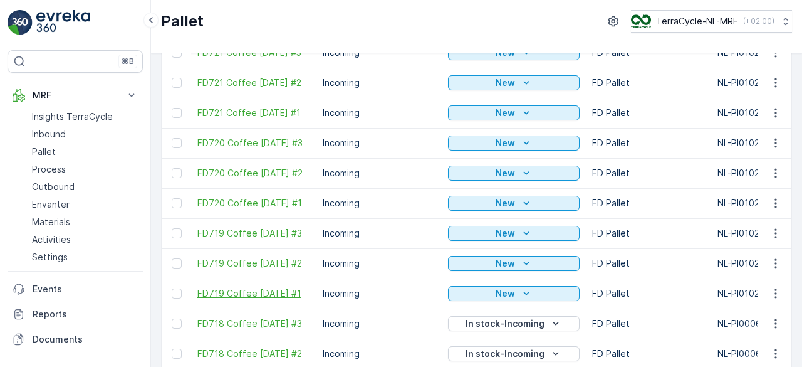
click at [264, 291] on span "FD719 Coffee [DATE] #1" at bounding box center [253, 293] width 113 height 13
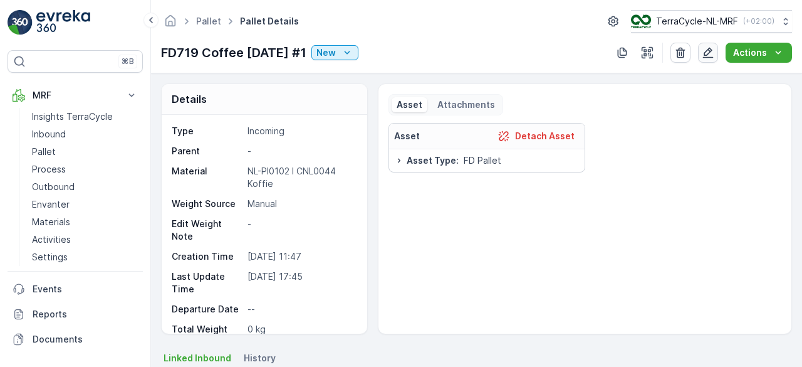
click at [707, 48] on icon "button" at bounding box center [708, 52] width 13 height 13
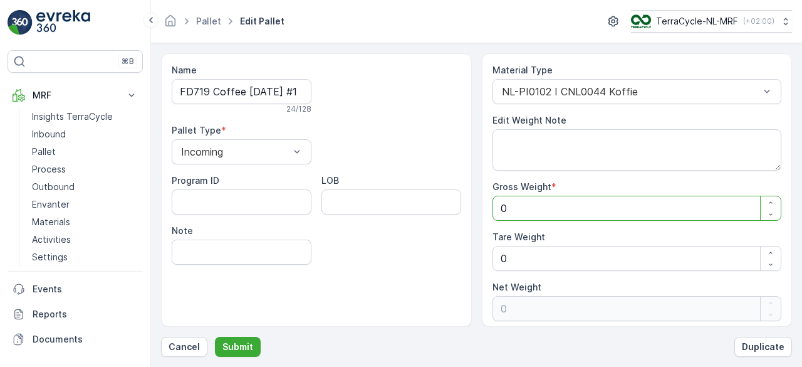
click at [511, 211] on Weight "0" at bounding box center [638, 208] width 290 height 25
type Weight "1"
type Weight "10"
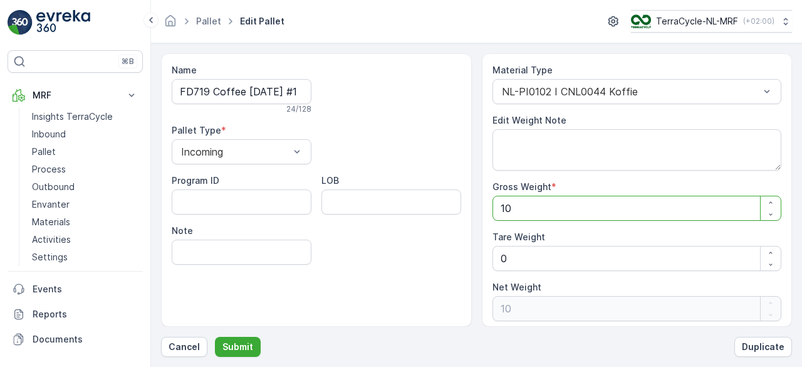
type Weight "101"
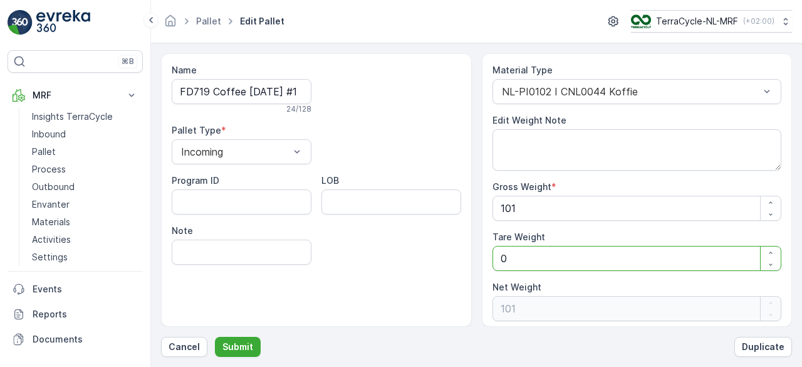
click at [504, 260] on Weight "0" at bounding box center [638, 258] width 290 height 25
type Weight "0"
type Weight "1"
type Weight "100"
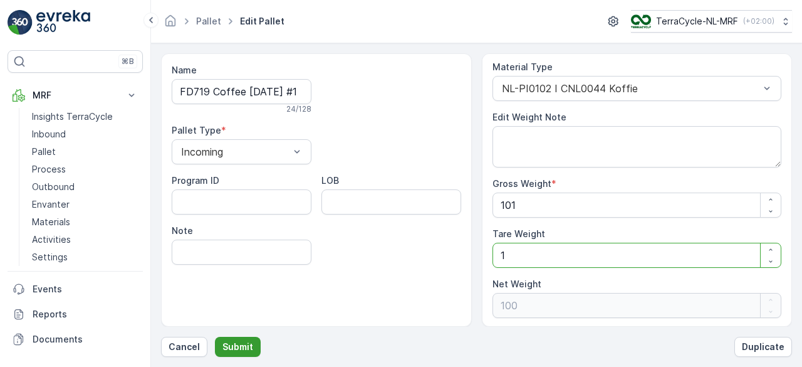
type Weight "1"
click at [236, 343] on p "Submit" at bounding box center [237, 346] width 31 height 13
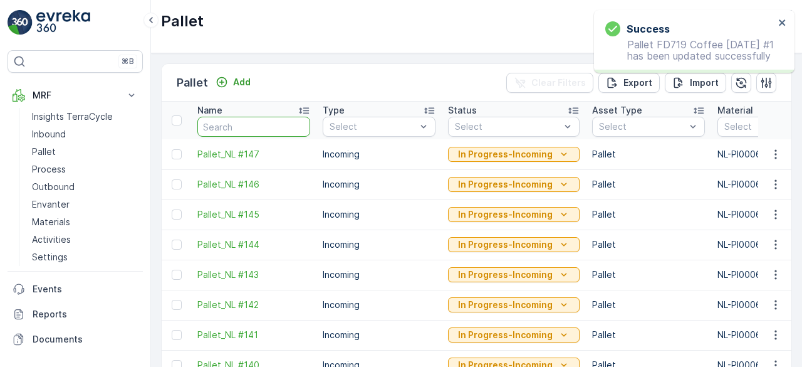
click at [244, 120] on input "text" at bounding box center [253, 127] width 113 height 20
type input "FD"
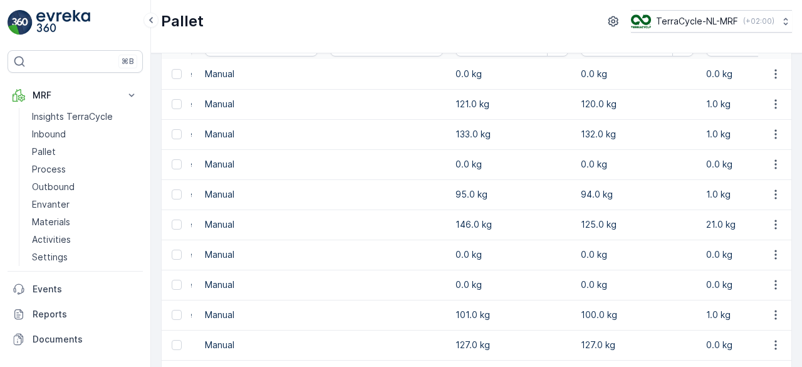
scroll to position [0, 642]
click at [775, 316] on icon "button" at bounding box center [776, 314] width 2 height 9
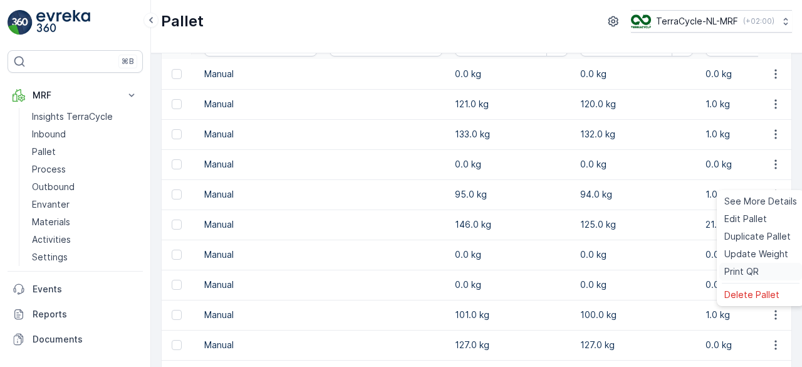
click at [756, 267] on span "Print QR" at bounding box center [741, 271] width 34 height 13
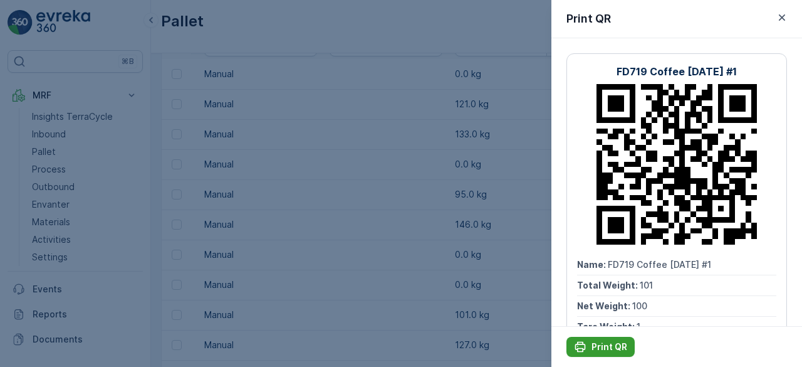
click at [603, 340] on p "Print QR" at bounding box center [610, 346] width 36 height 13
click at [786, 15] on icon "button" at bounding box center [782, 17] width 13 height 13
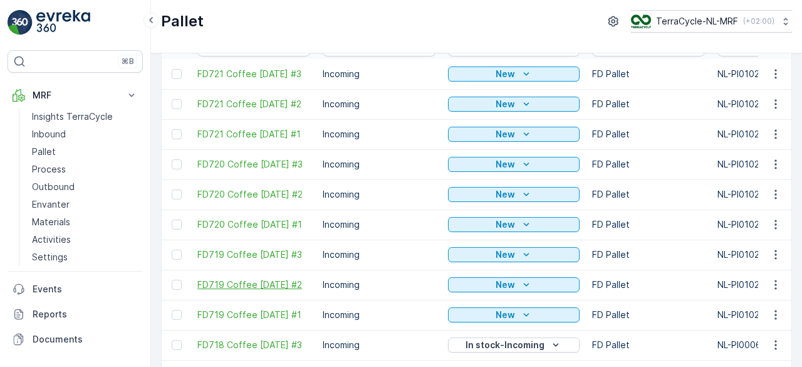
click at [280, 286] on span "FD719 Coffee [DATE] #2" at bounding box center [253, 284] width 113 height 13
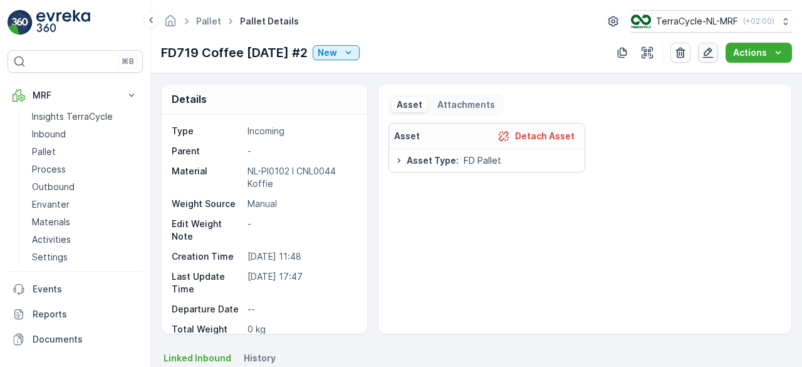
click at [704, 55] on icon "button" at bounding box center [708, 52] width 13 height 13
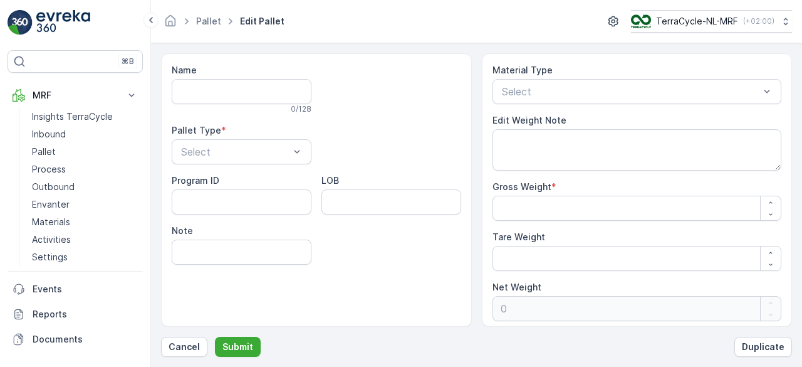
type input "FD719 Coffee [DATE] #2"
type Weight "0"
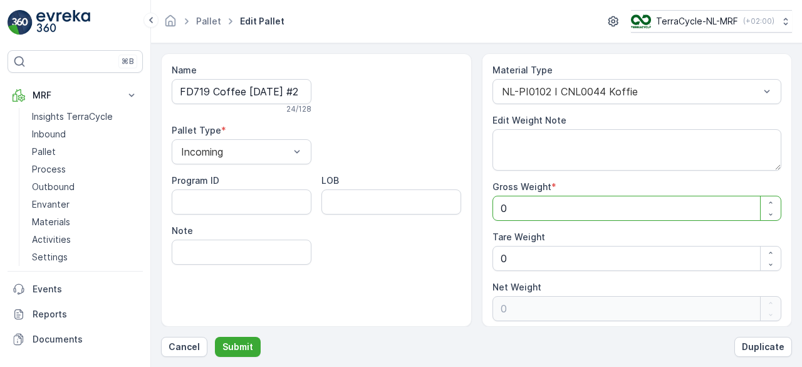
click at [528, 209] on Weight "0" at bounding box center [638, 208] width 290 height 25
type Weight "1"
type Weight "11"
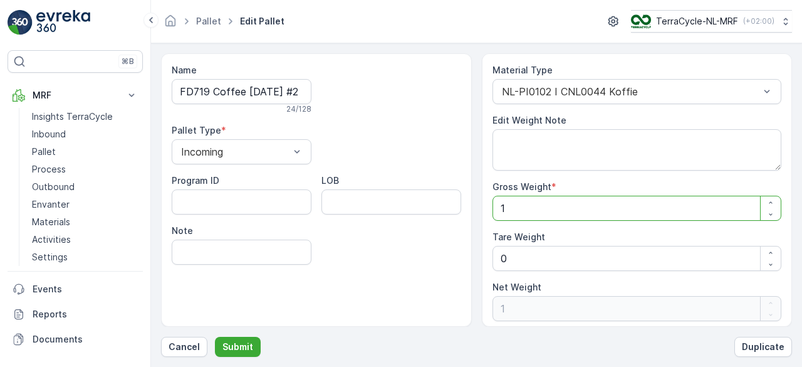
type Weight "11"
type Weight "119"
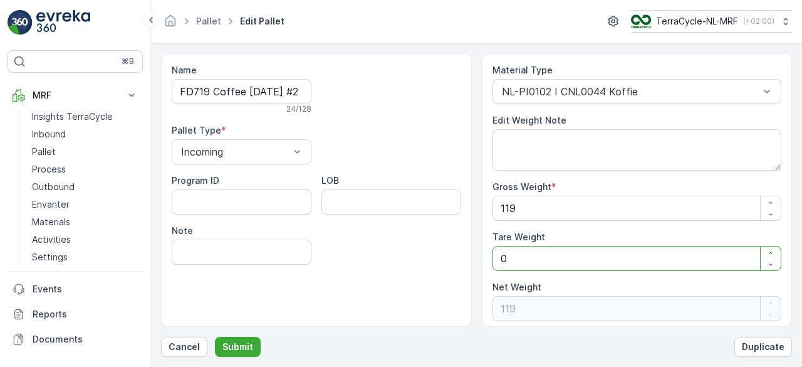
click at [515, 253] on Weight "0" at bounding box center [638, 258] width 290 height 25
type Weight "0"
type Weight "1"
type Weight "118"
type Weight "1"
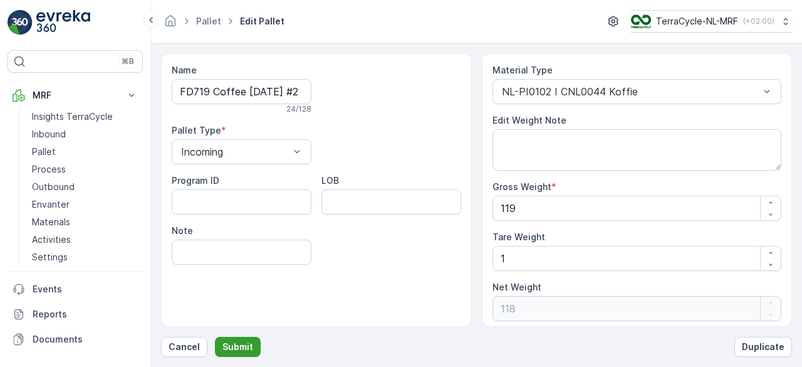
click at [239, 344] on p "Submit" at bounding box center [237, 346] width 31 height 13
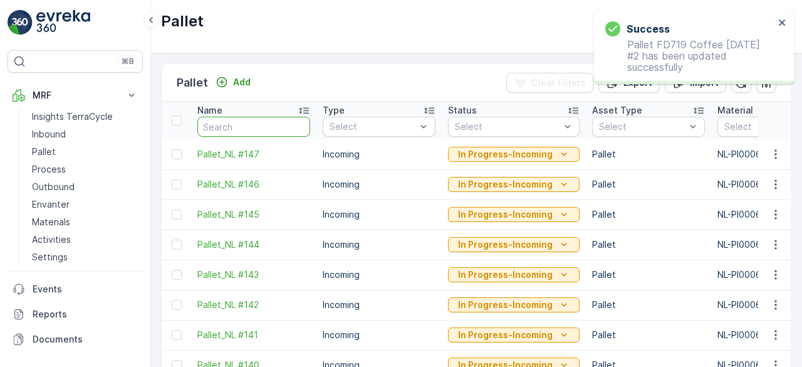
drag, startPoint x: 222, startPoint y: 128, endPoint x: 226, endPoint y: 109, distance: 19.7
click at [226, 109] on th "Name" at bounding box center [253, 121] width 125 height 38
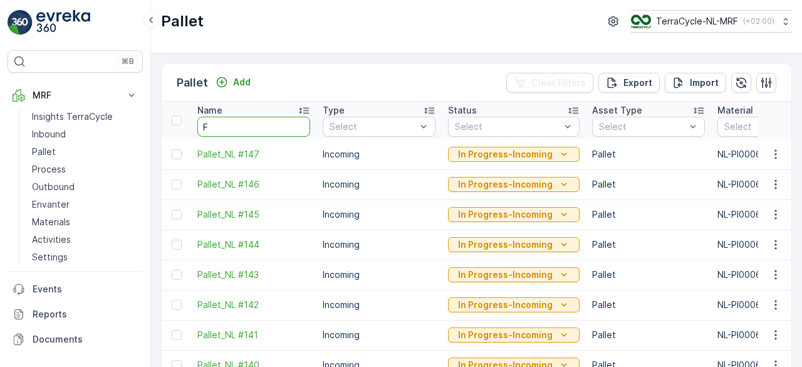
type input "FD"
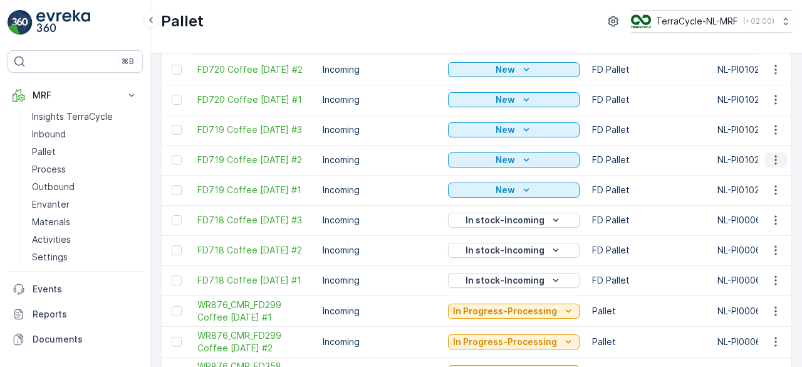
click at [775, 155] on icon "button" at bounding box center [776, 159] width 2 height 9
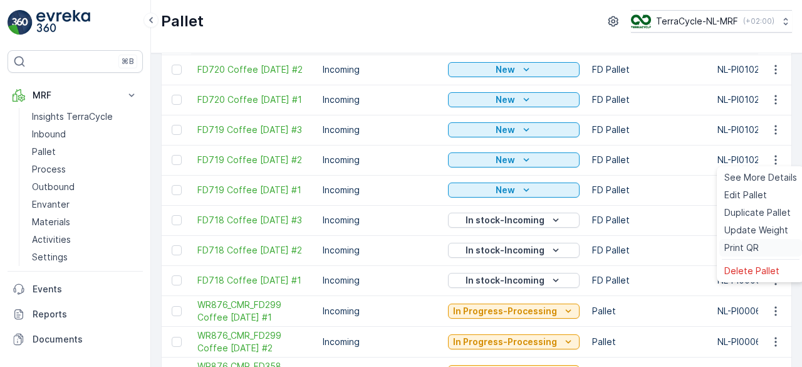
click at [732, 244] on span "Print QR" at bounding box center [741, 247] width 34 height 13
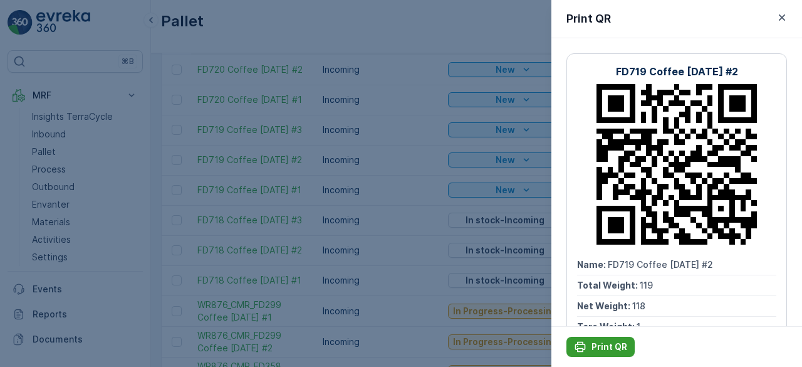
click at [592, 350] on p "Print QR" at bounding box center [610, 346] width 36 height 13
